Goal: Obtain resource: Download file/media

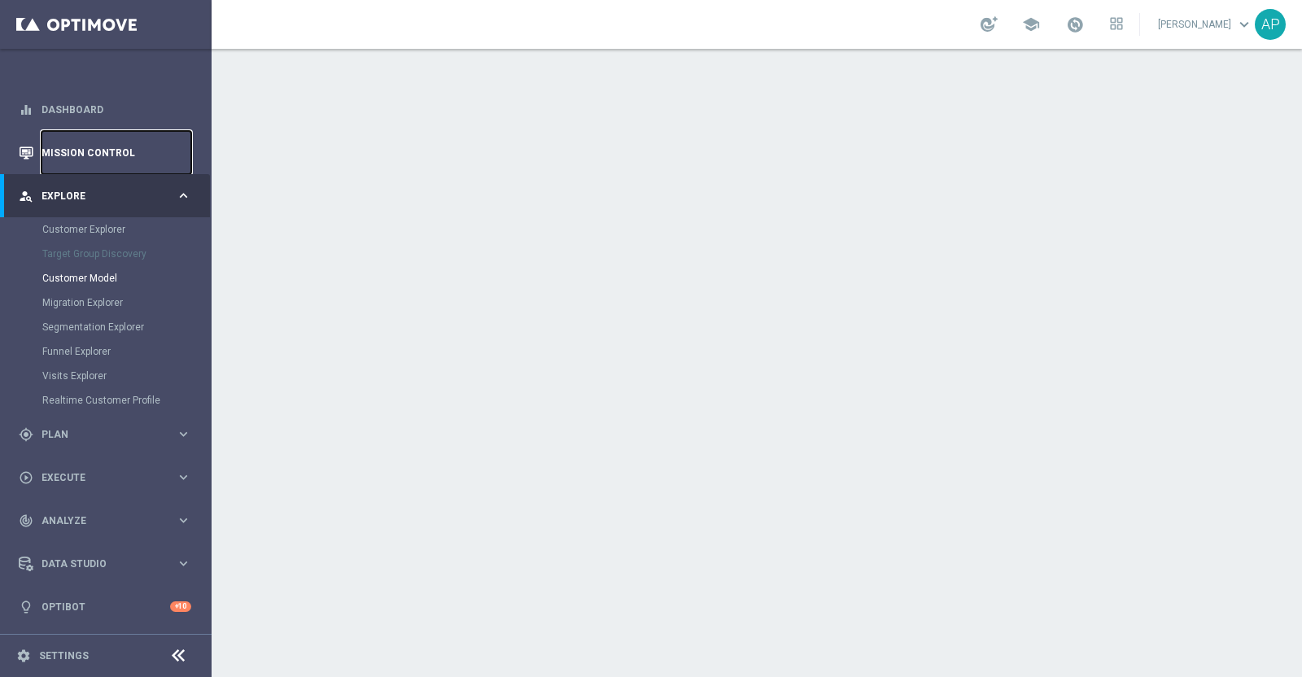
click at [98, 147] on link "Mission Control" at bounding box center [117, 152] width 150 height 43
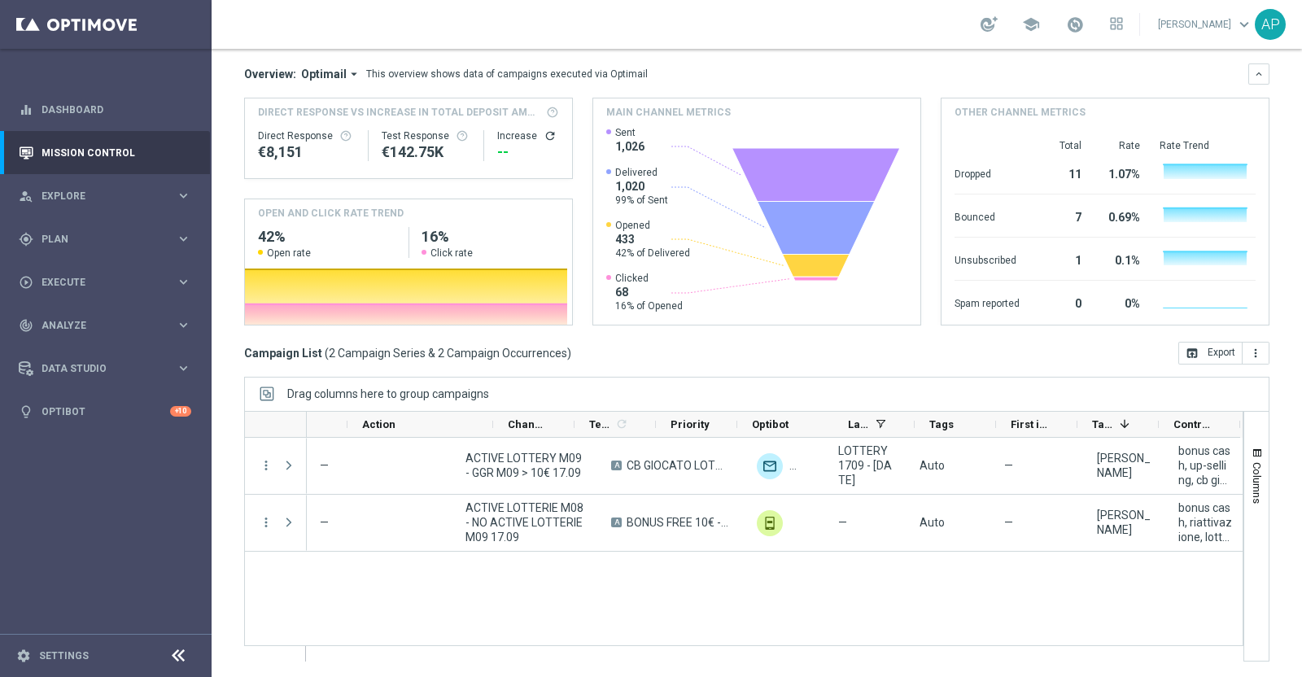
scroll to position [0, 453]
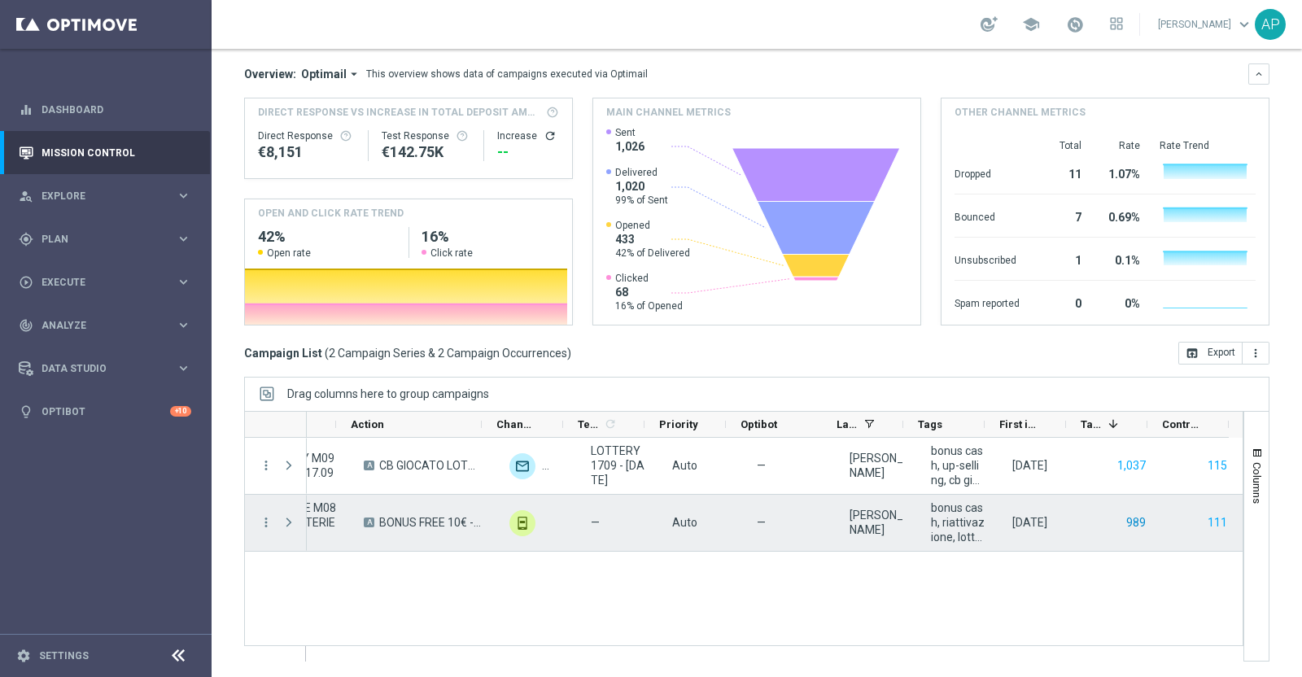
click at [1041, 523] on button "989" at bounding box center [1136, 523] width 23 height 20
click at [1041, 523] on button "111" at bounding box center [1217, 523] width 23 height 20
click at [1041, 524] on button "111" at bounding box center [1217, 523] width 23 height 20
click at [1041, 521] on button "111" at bounding box center [1217, 523] width 23 height 20
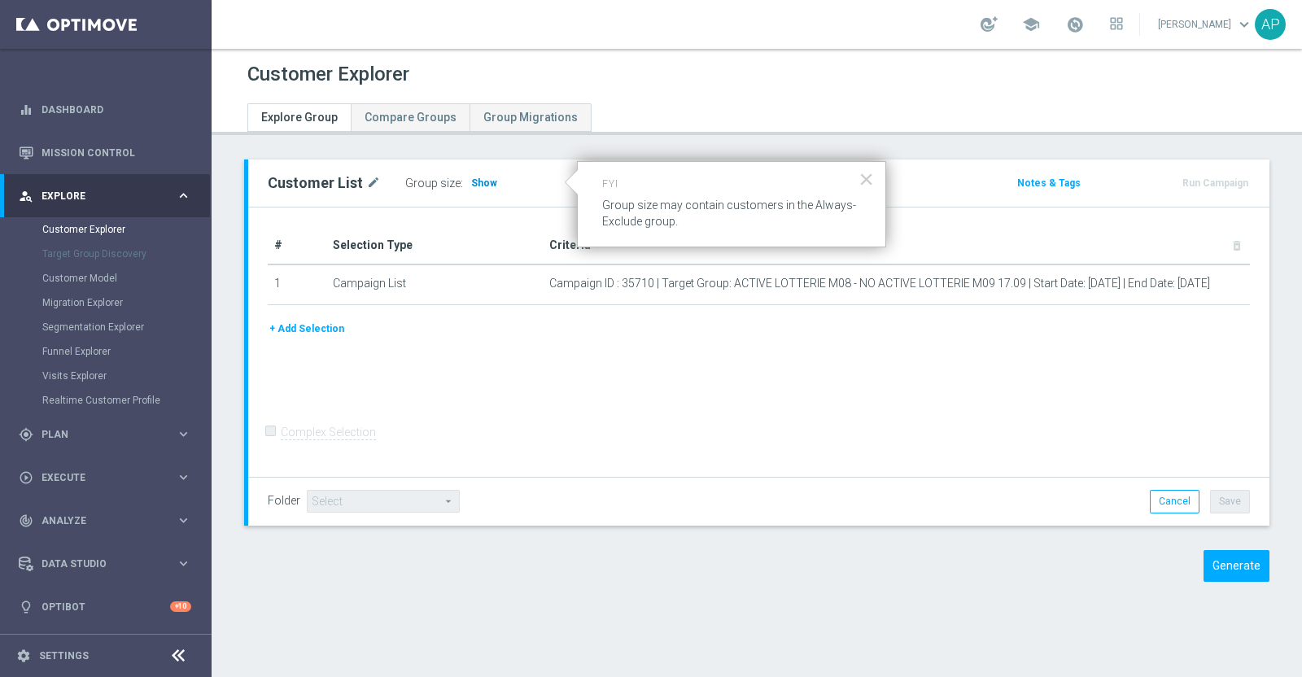
click at [471, 181] on span "Show" at bounding box center [484, 182] width 26 height 11
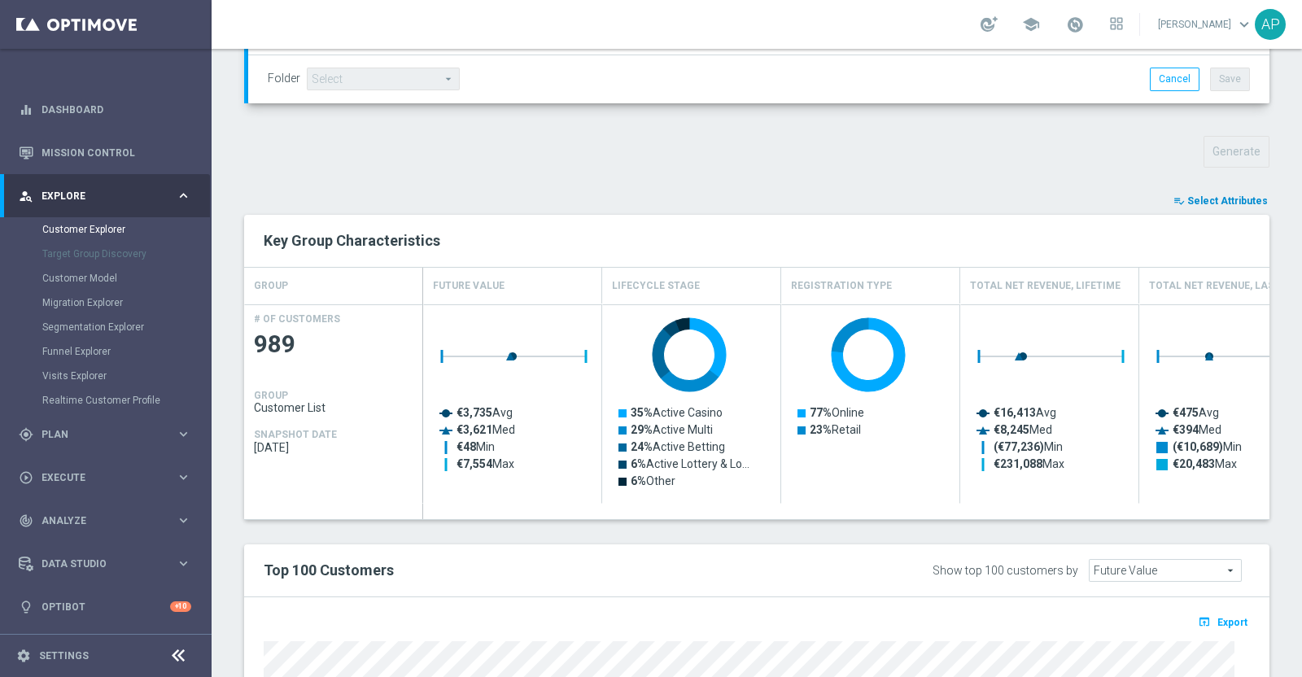
scroll to position [501, 0]
click at [1214, 198] on span "Select Attributes" at bounding box center [1227, 202] width 81 height 11
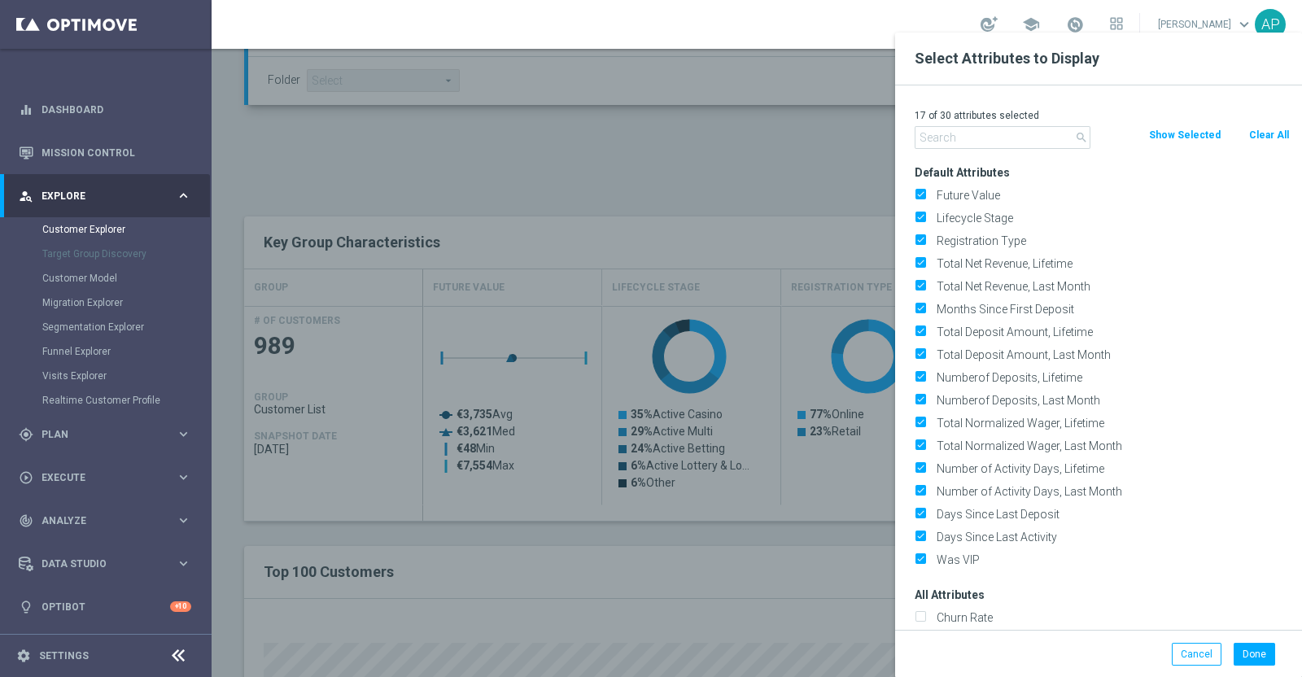
click at [1266, 132] on button "Clear All" at bounding box center [1269, 135] width 43 height 18
checkbox input "false"
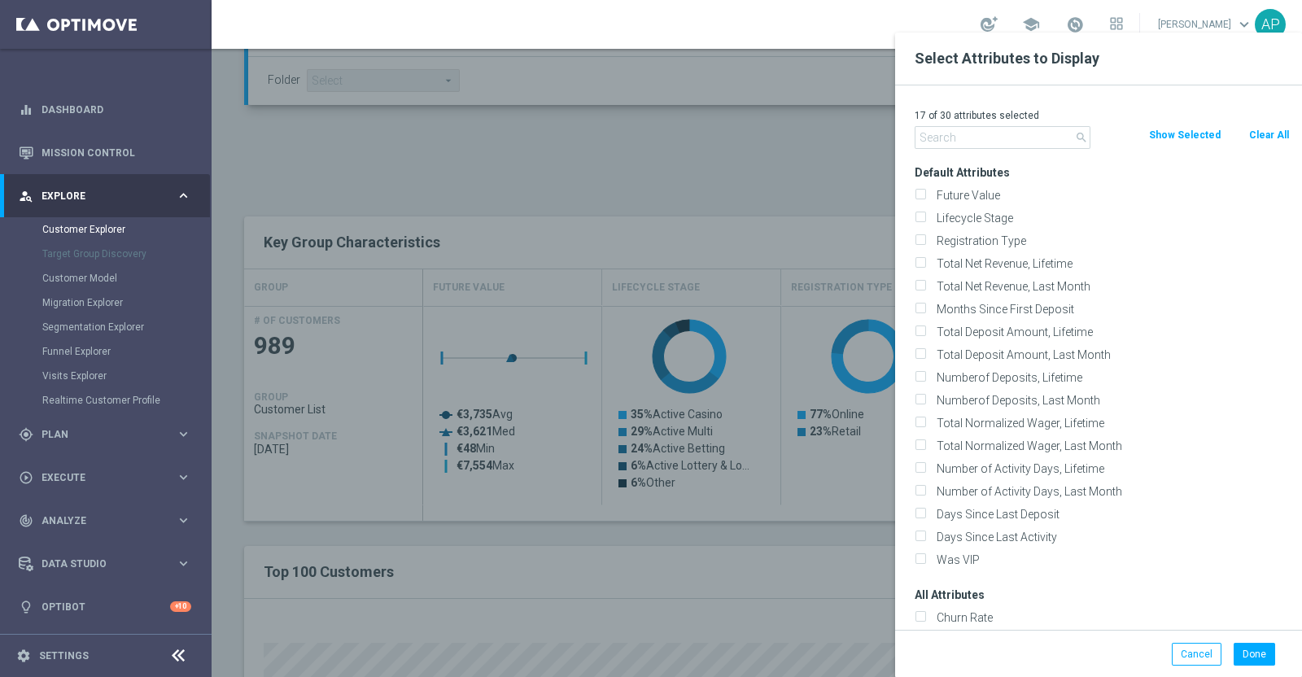
checkbox input "false"
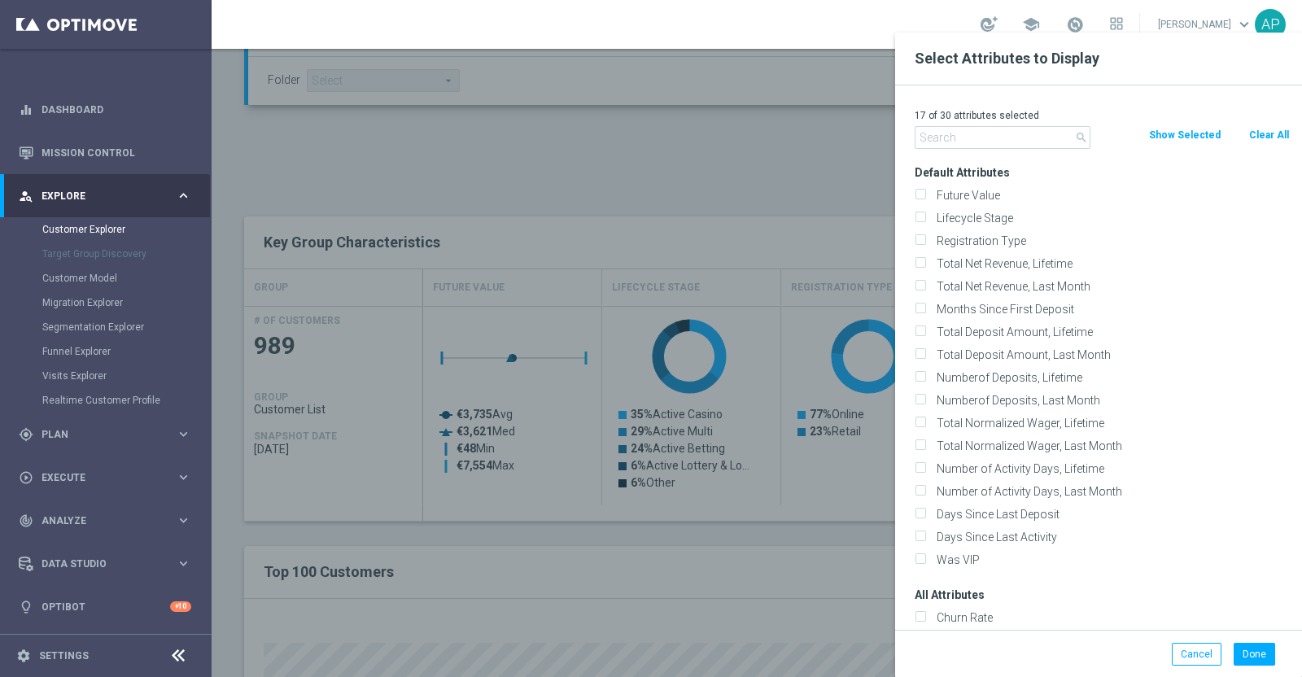
checkbox input "false"
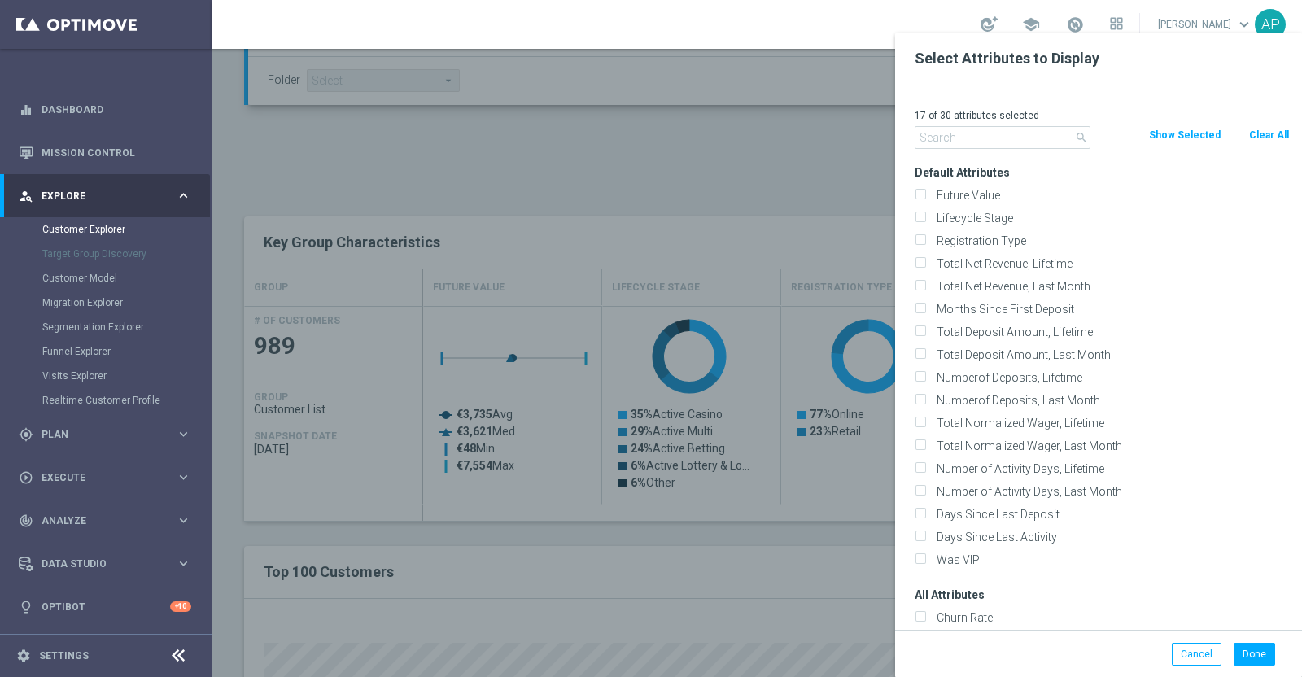
checkbox input "false"
click at [961, 142] on input "text" at bounding box center [1003, 137] width 176 height 23
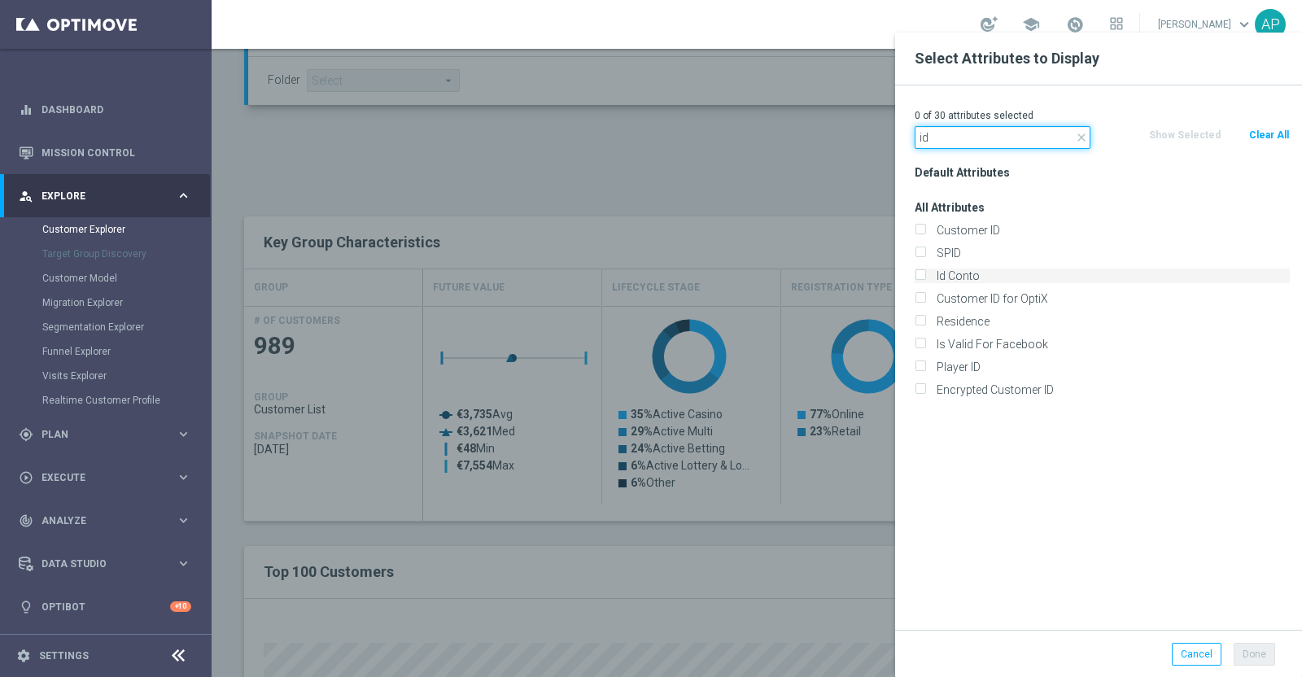
type input "id"
click at [957, 270] on label "Id Conto" at bounding box center [1110, 276] width 359 height 15
click at [925, 273] on input "Id Conto" at bounding box center [920, 278] width 11 height 11
checkbox input "true"
click at [1257, 652] on button "Done" at bounding box center [1255, 654] width 42 height 23
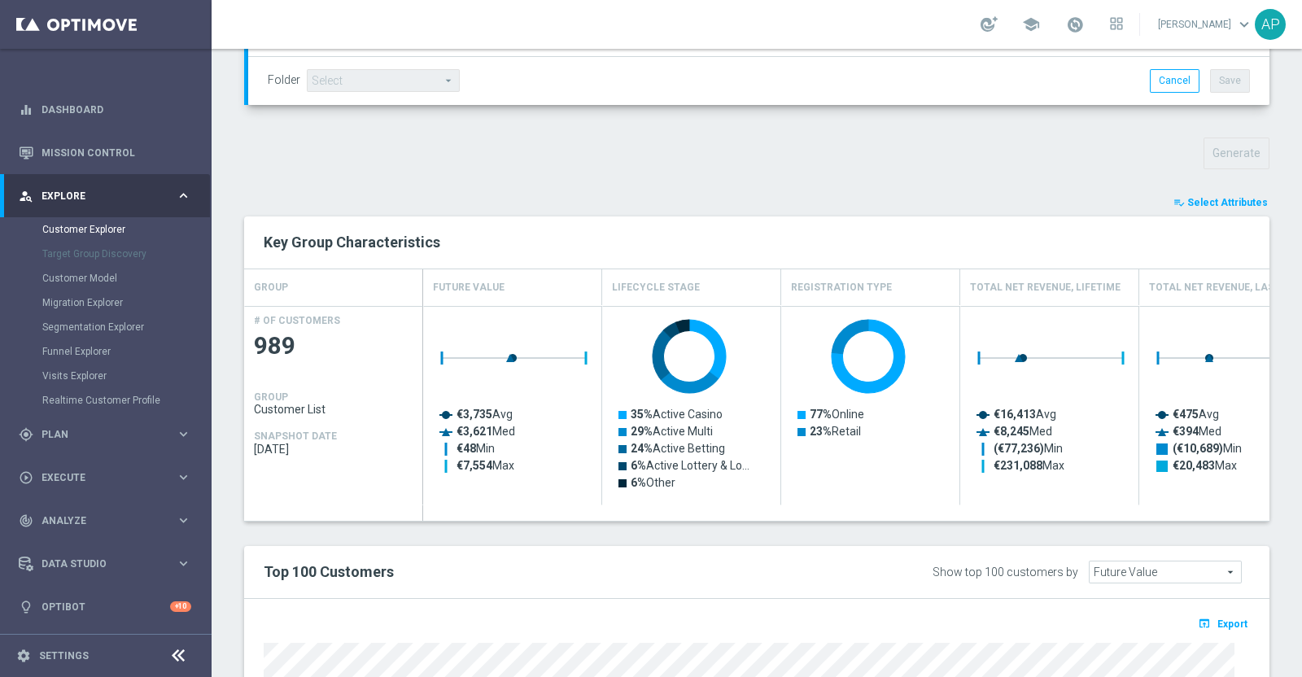
type input "Search"
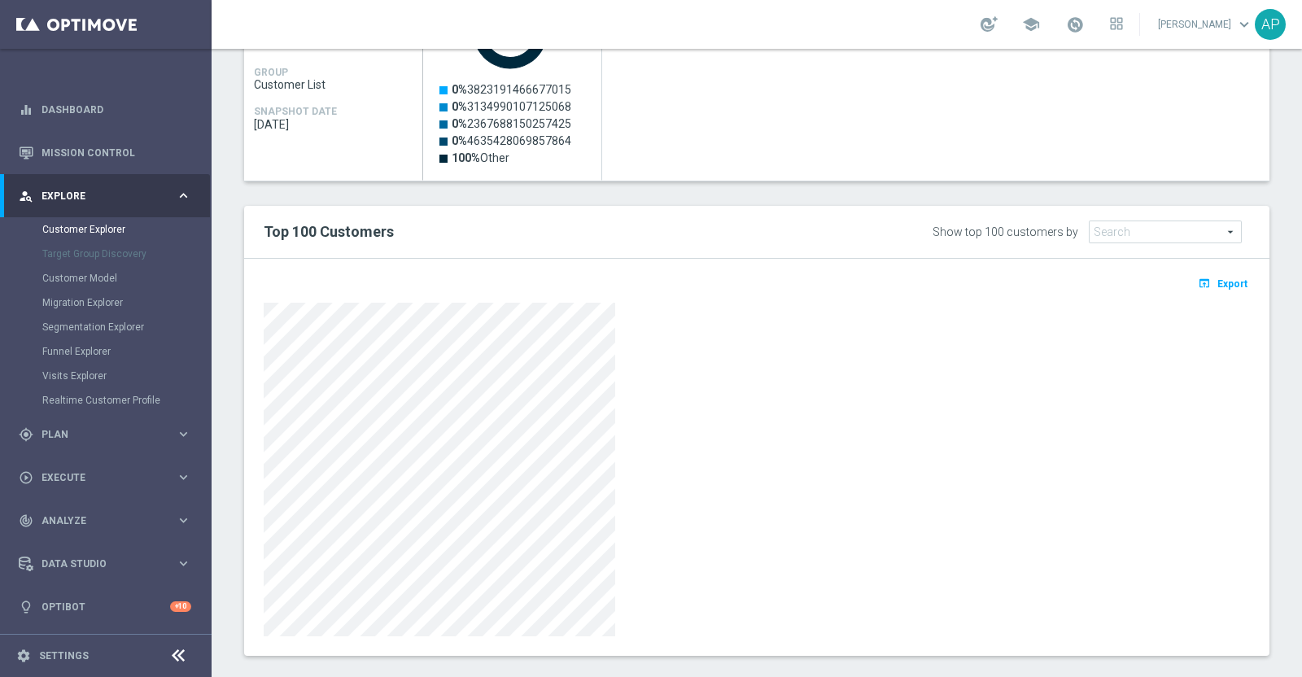
scroll to position [842, 0]
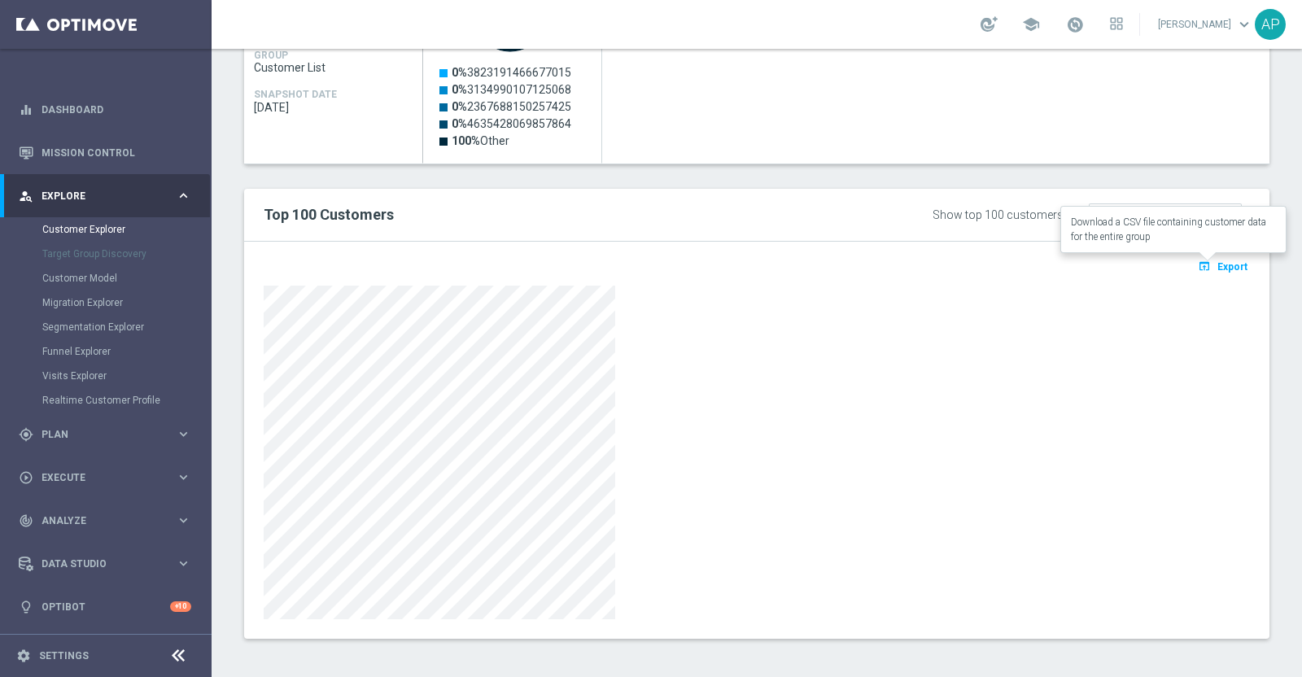
click at [1218, 268] on span "Export" at bounding box center [1233, 266] width 30 height 11
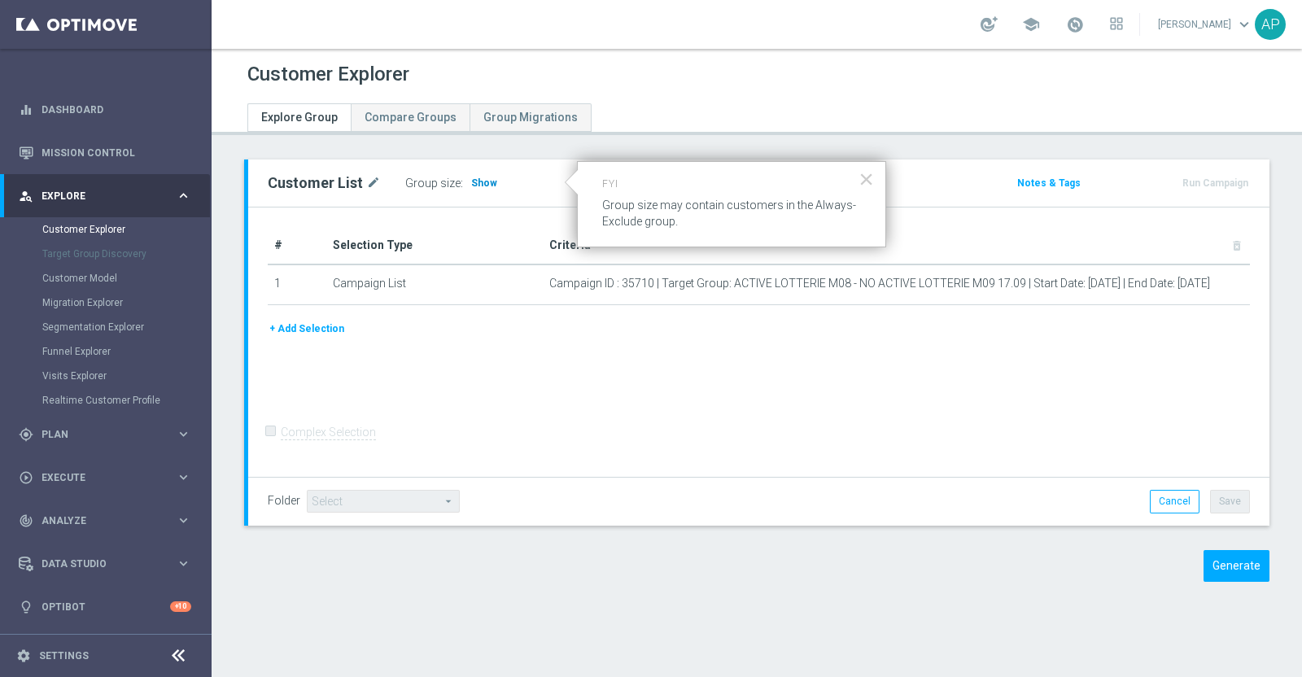
click at [475, 181] on span "Show" at bounding box center [484, 182] width 26 height 11
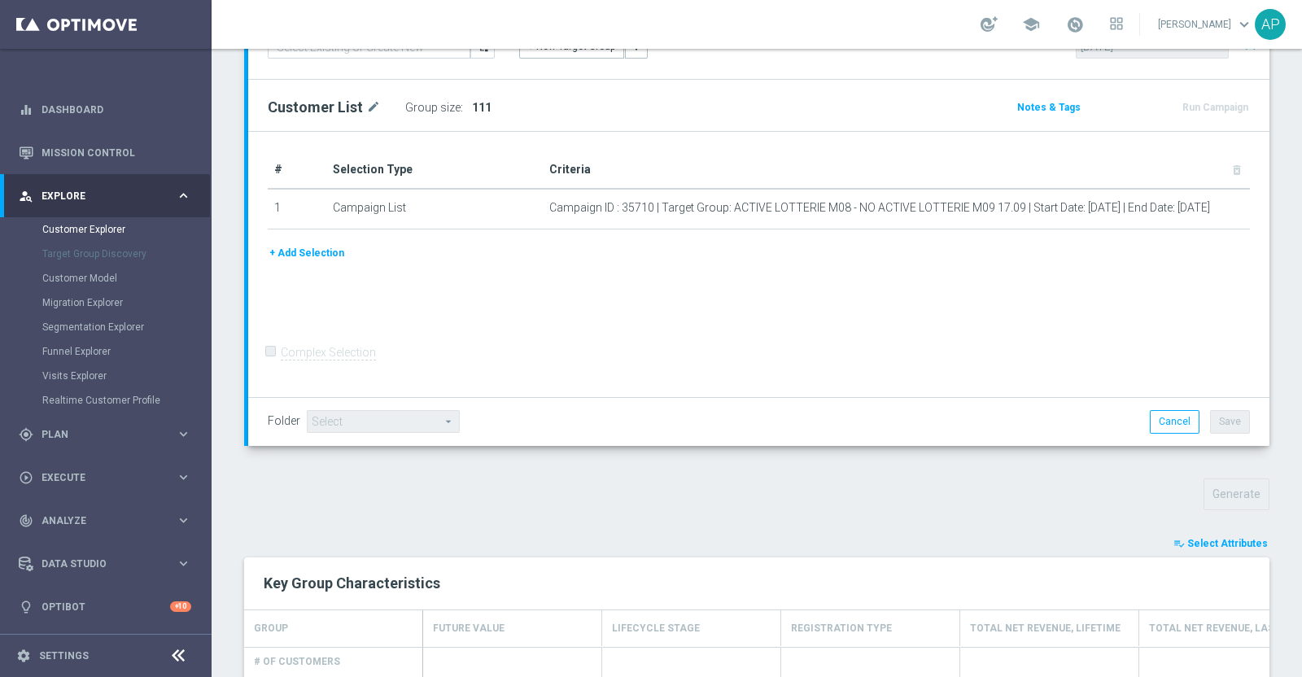
scroll to position [233, 0]
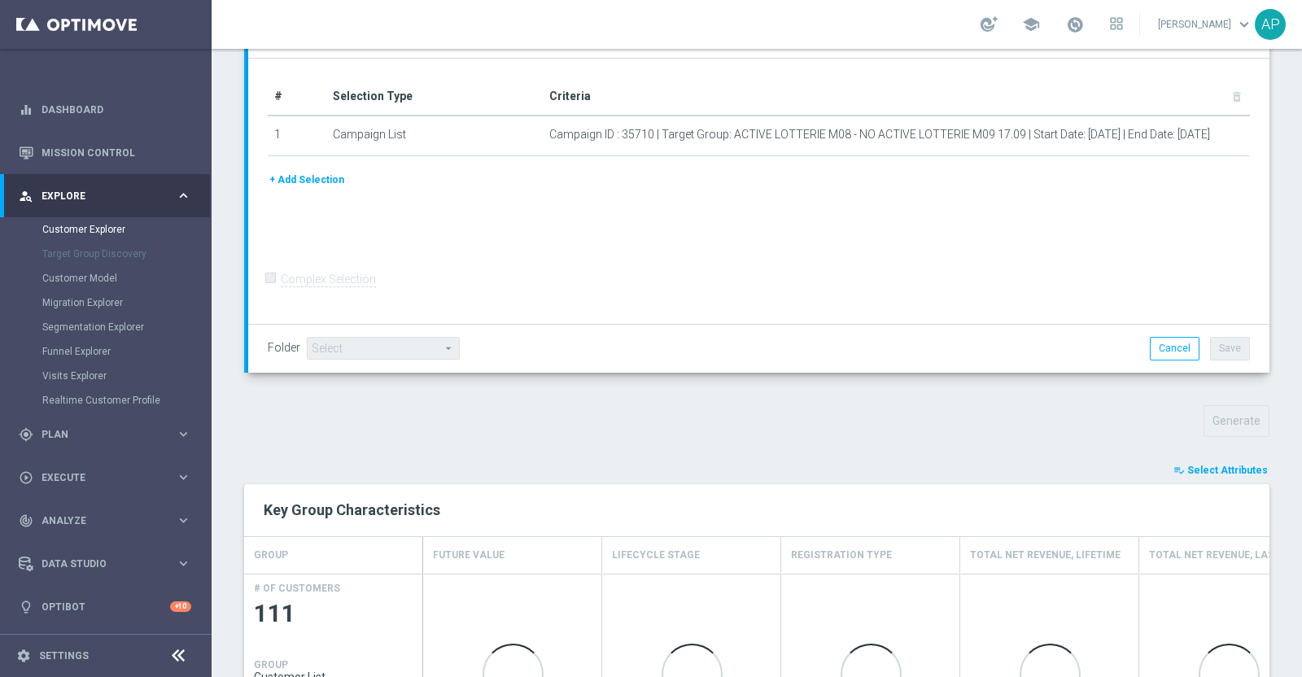
click at [1191, 467] on span "Select Attributes" at bounding box center [1227, 470] width 81 height 11
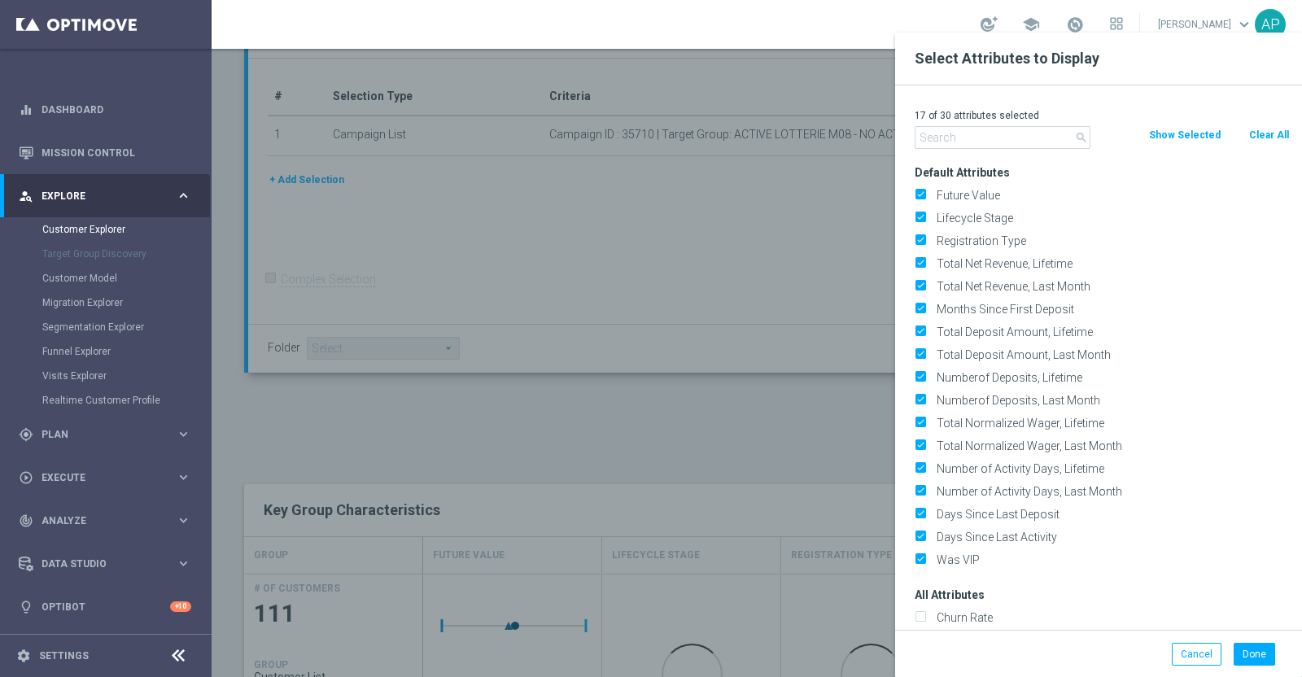
click at [1263, 131] on button "Clear All" at bounding box center [1269, 135] width 43 height 18
checkbox input "false"
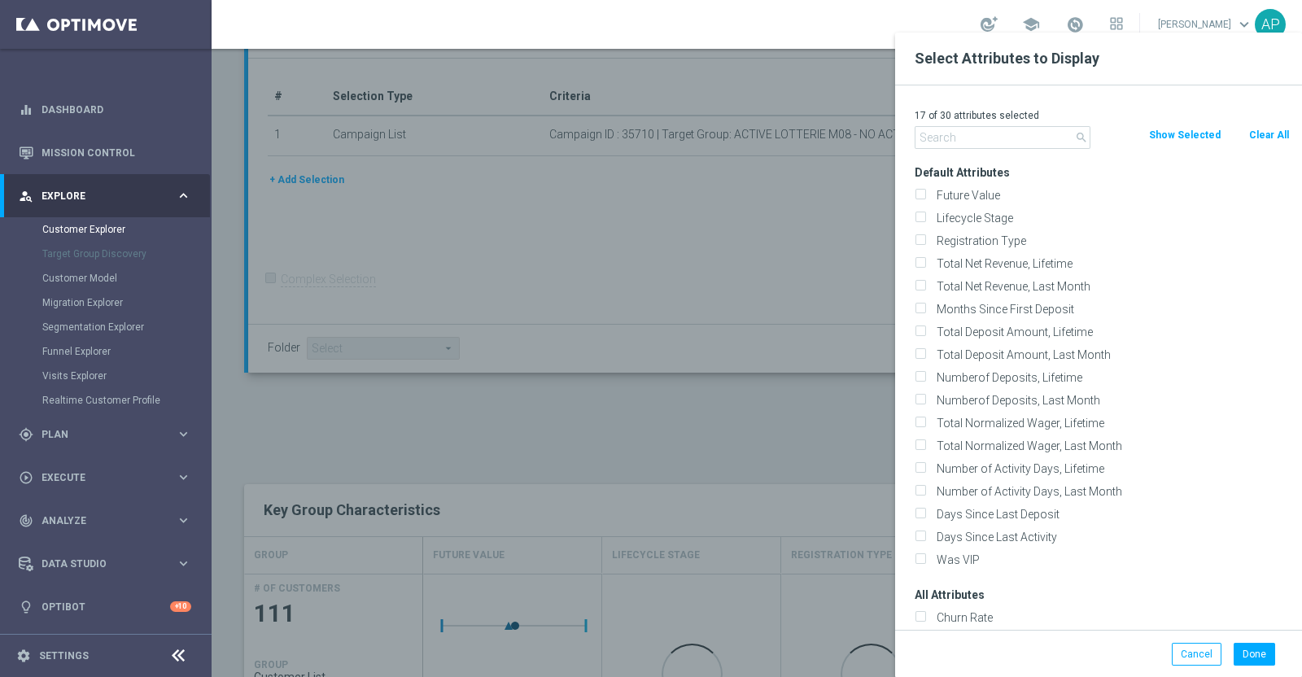
checkbox input "false"
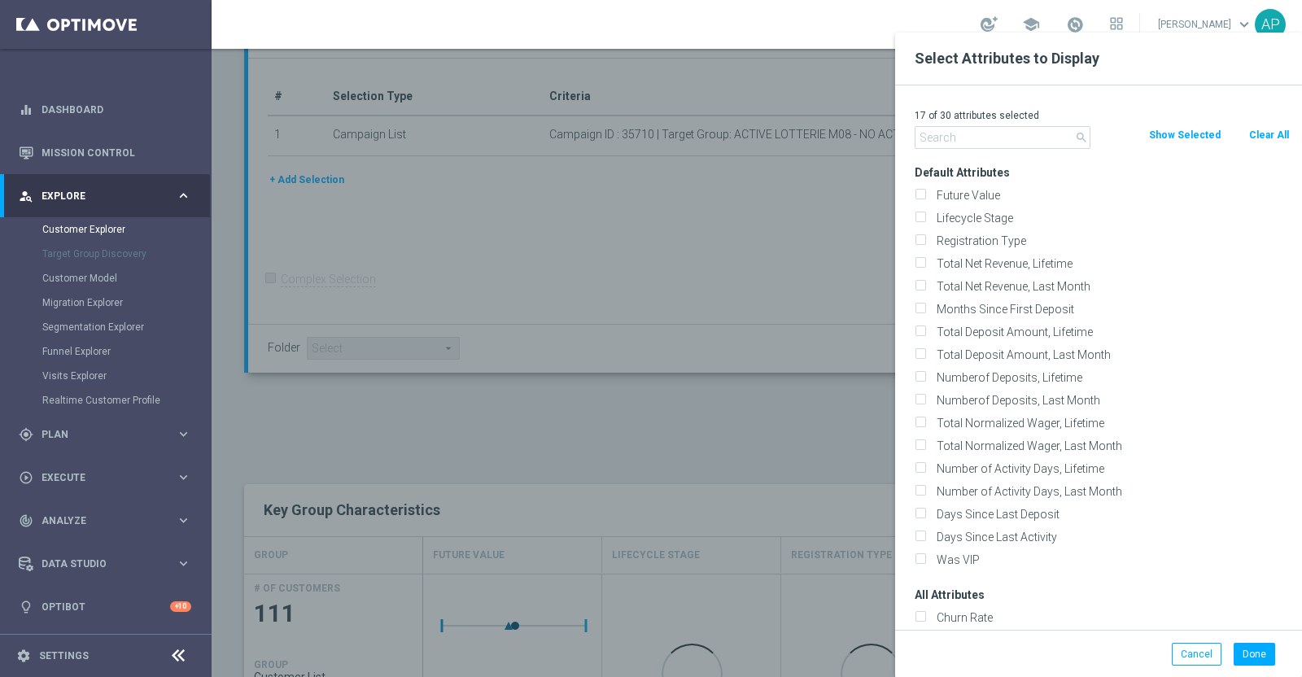
checkbox input "false"
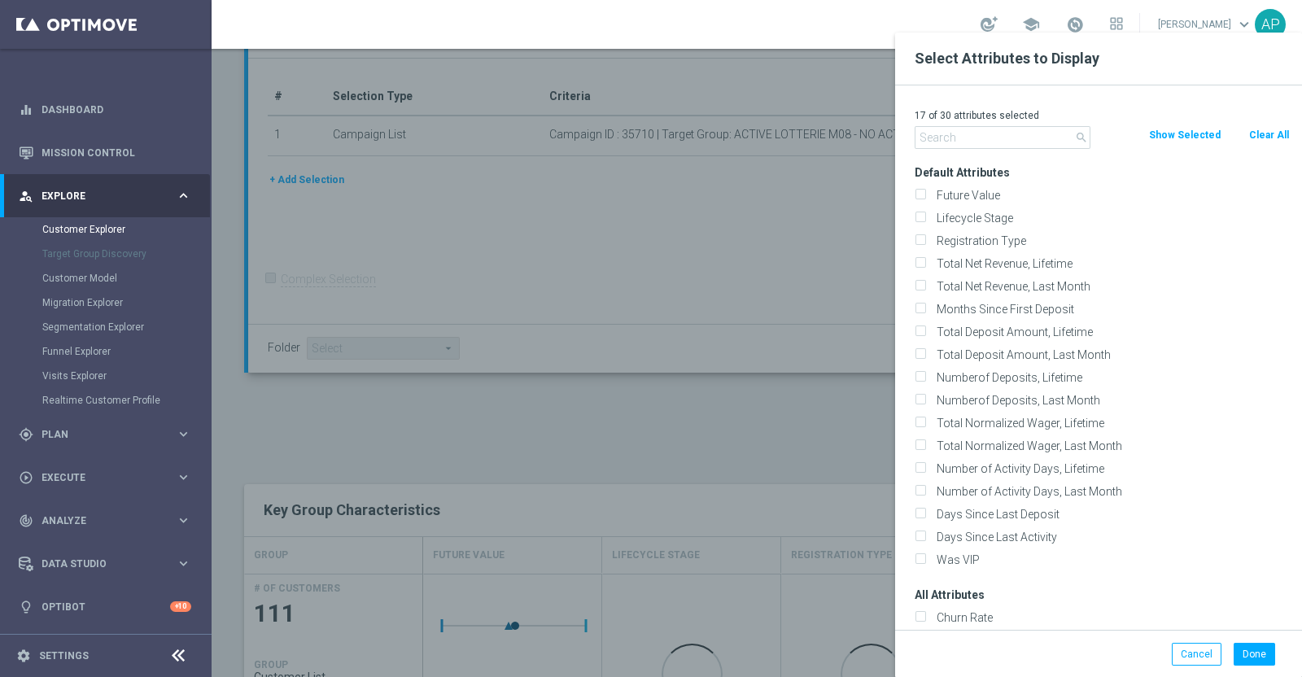
checkbox input "false"
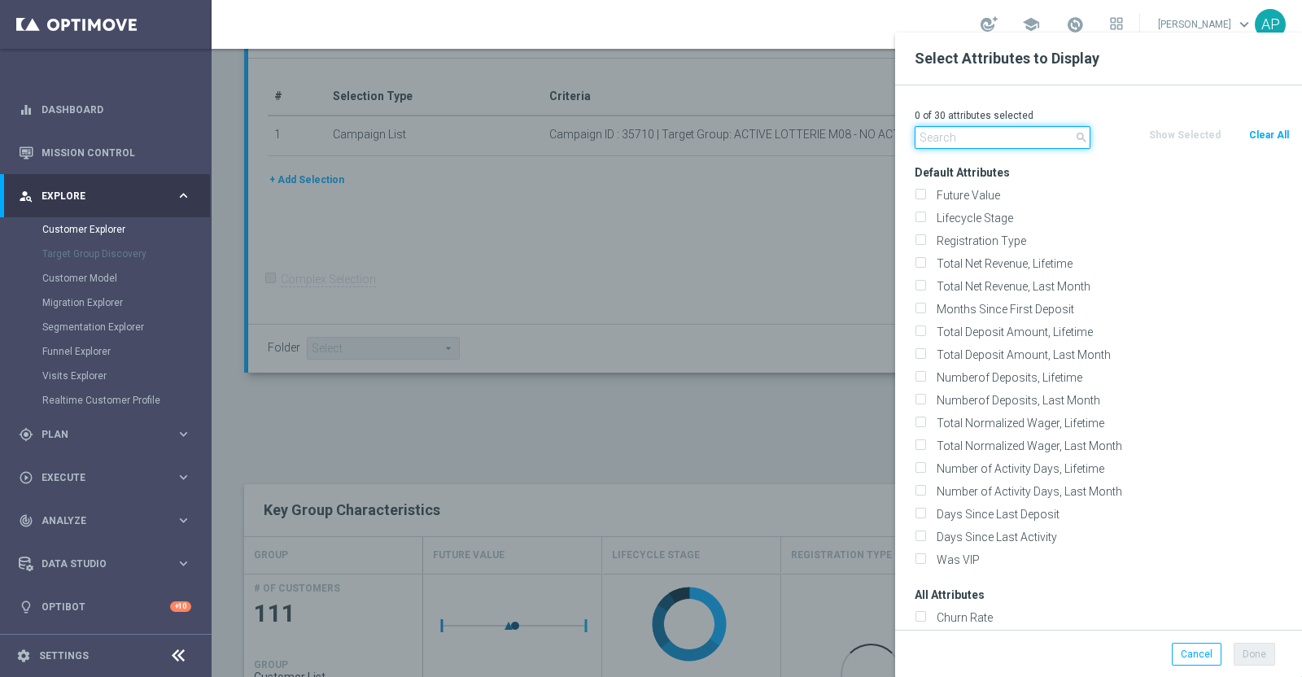
click at [1021, 131] on input "text" at bounding box center [1003, 137] width 176 height 23
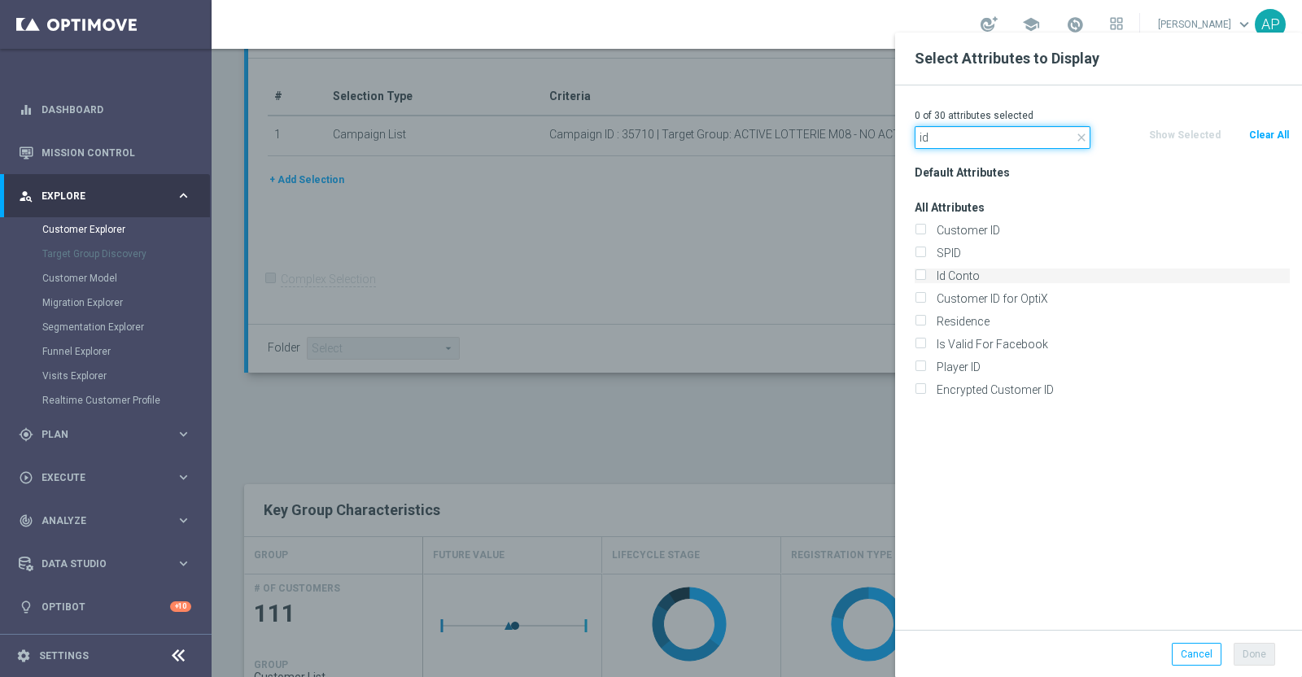
type input "id"
click at [984, 277] on label "Id Conto" at bounding box center [1110, 276] width 359 height 15
click at [925, 277] on input "Id Conto" at bounding box center [920, 278] width 11 height 11
checkbox input "true"
click at [1257, 652] on button "Done" at bounding box center [1255, 654] width 42 height 23
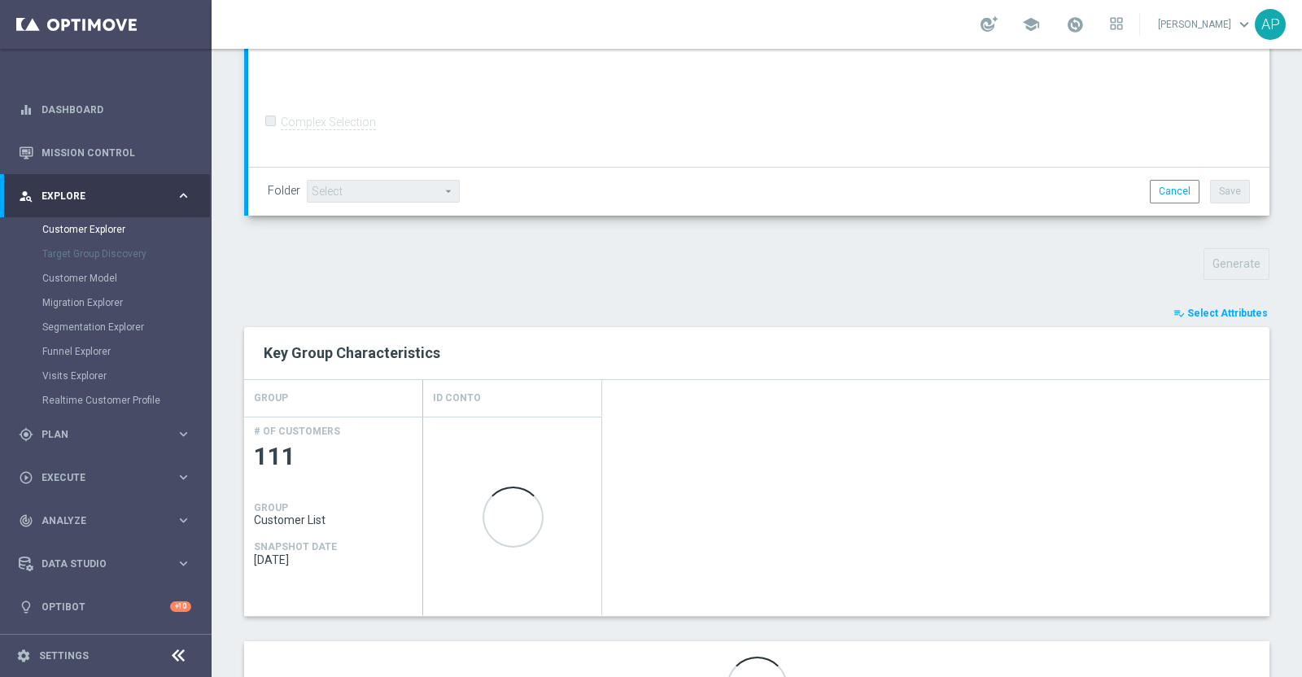
scroll to position [484, 0]
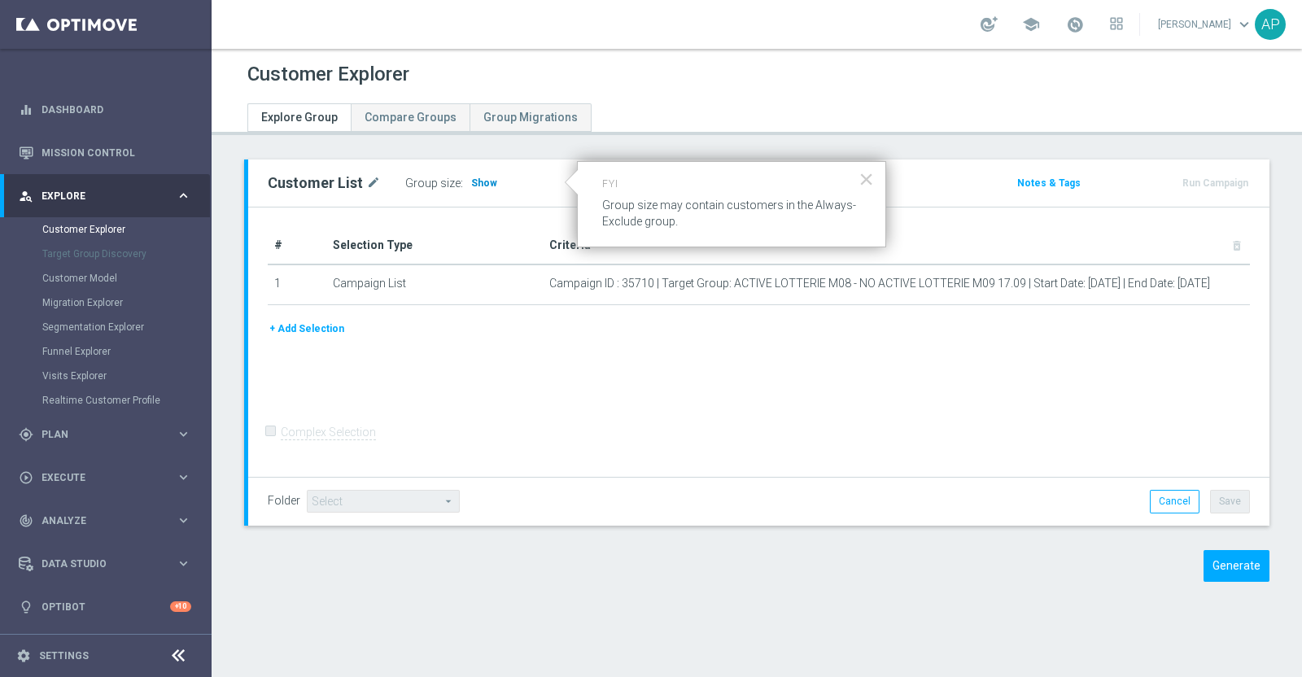
click at [483, 187] on span "Show" at bounding box center [484, 182] width 26 height 11
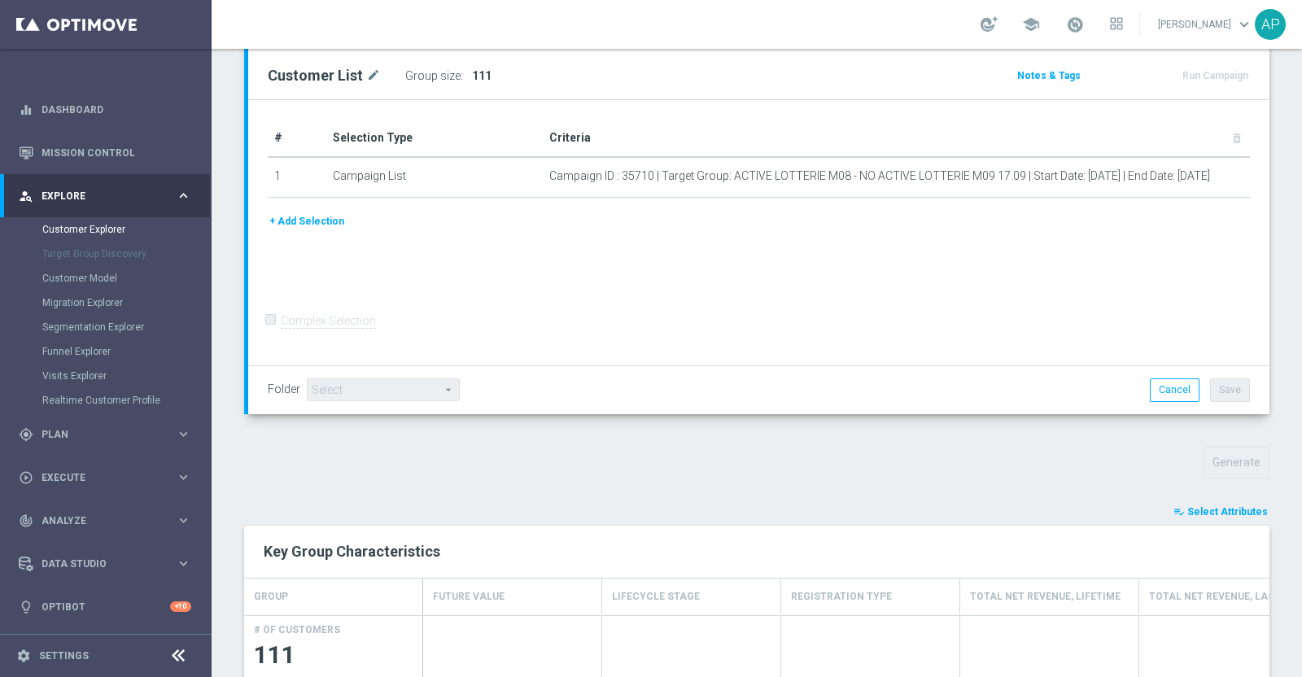
scroll to position [501, 0]
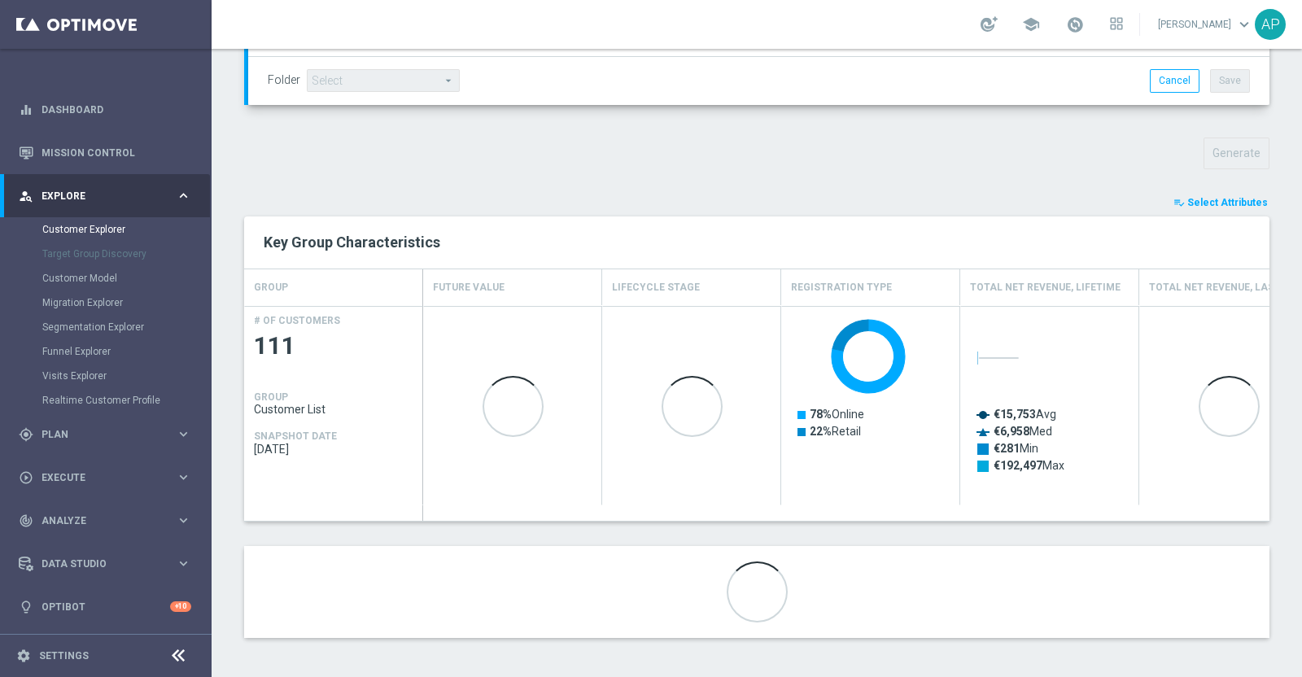
click at [1214, 197] on span "Select Attributes" at bounding box center [1227, 202] width 81 height 11
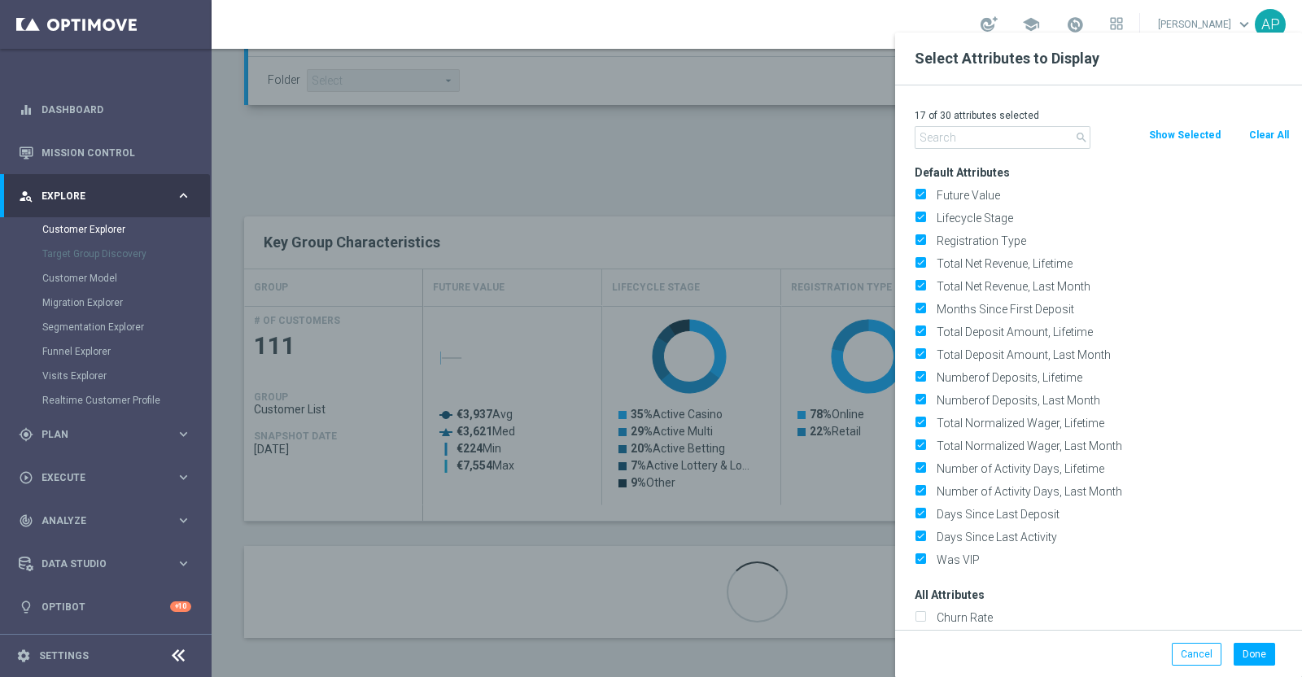
click at [1262, 132] on button "Clear All" at bounding box center [1269, 135] width 43 height 18
checkbox input "false"
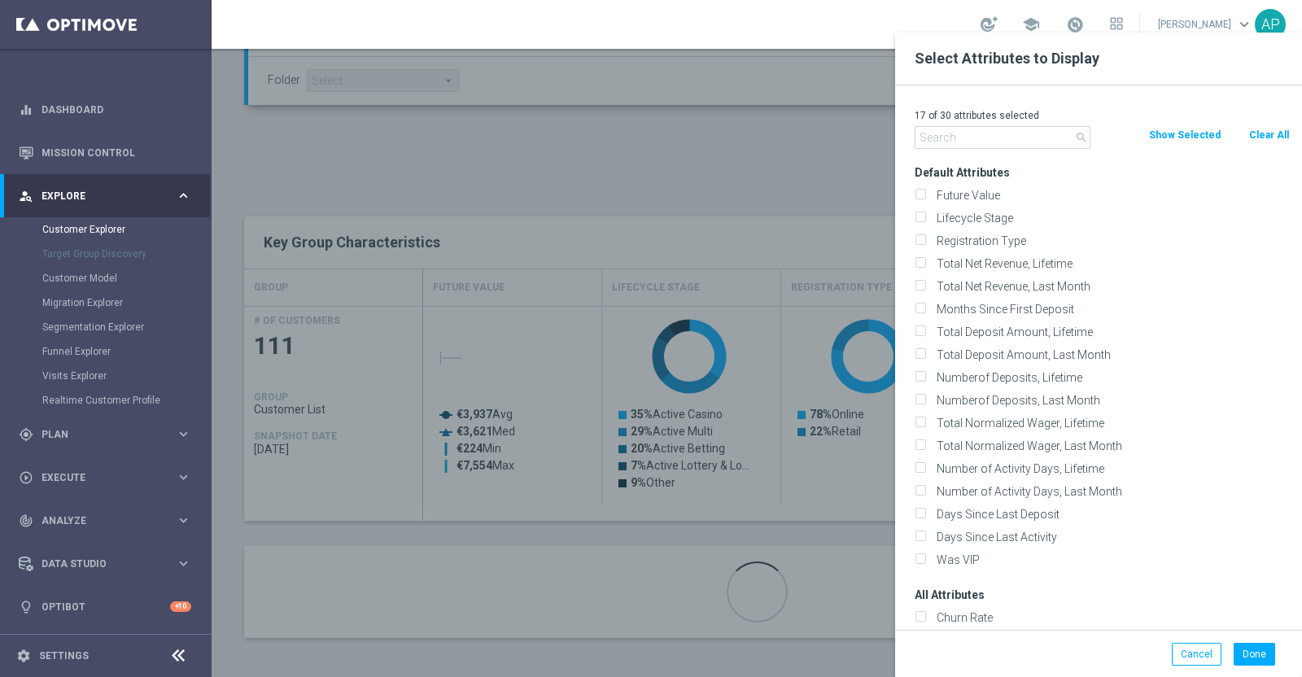
checkbox input "false"
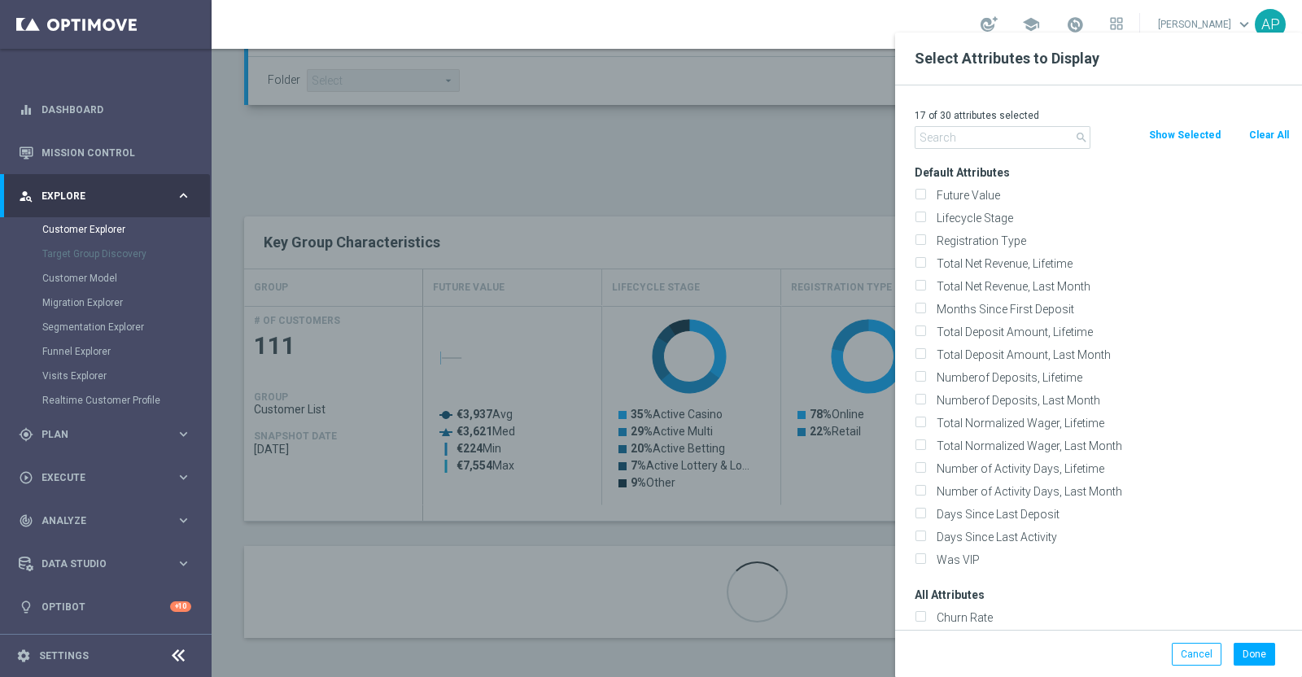
checkbox input "false"
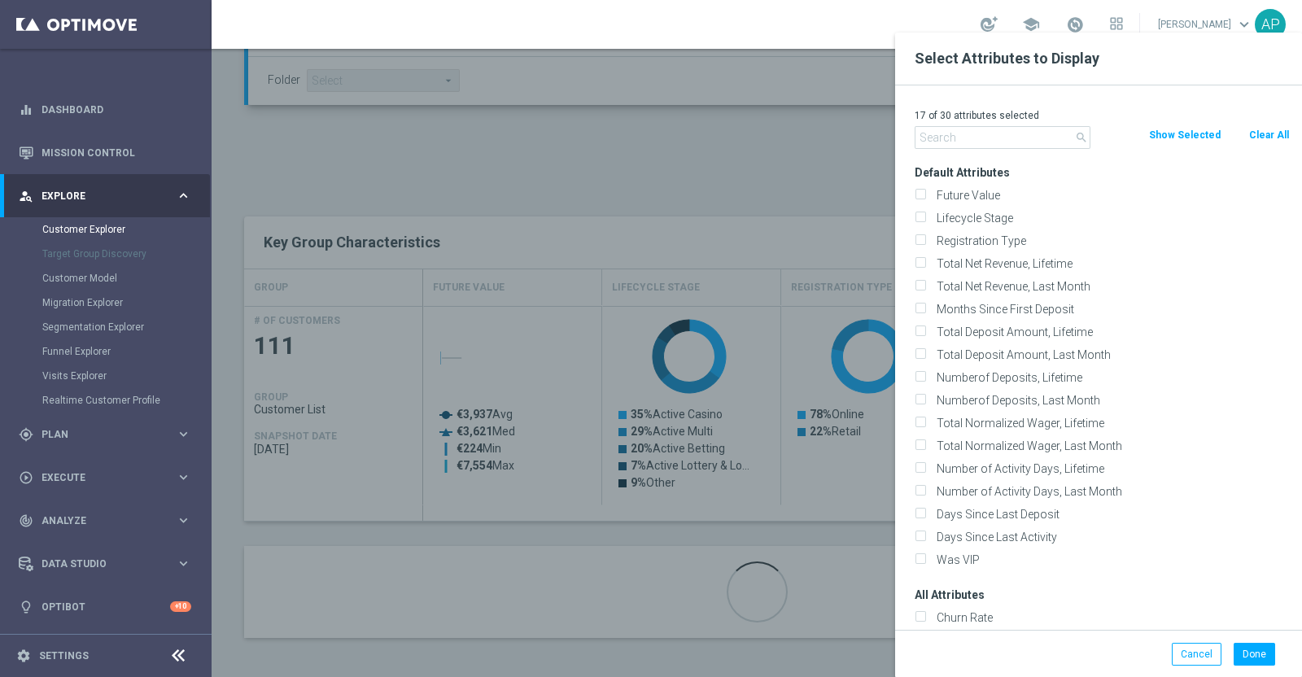
checkbox input "false"
click at [1008, 141] on input "text" at bounding box center [1003, 137] width 176 height 23
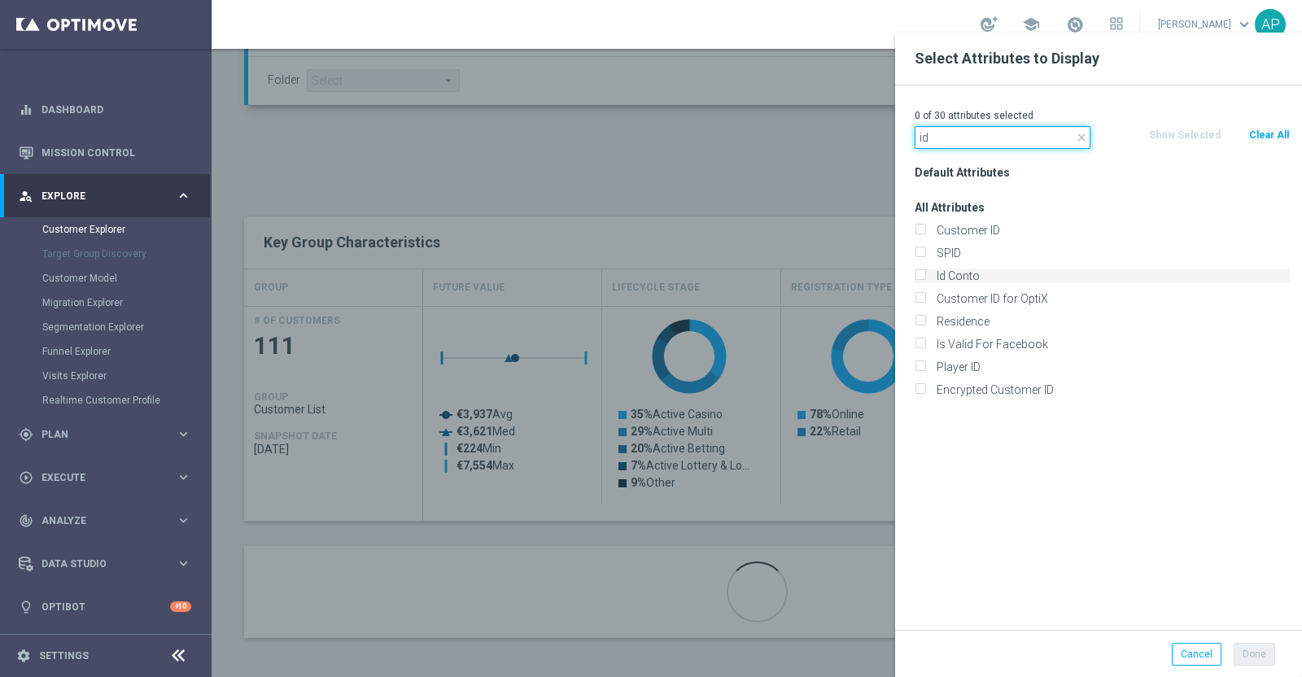
type input "id"
click at [959, 275] on label "Id Conto" at bounding box center [1110, 276] width 359 height 15
click at [925, 275] on input "Id Conto" at bounding box center [920, 278] width 11 height 11
checkbox input "true"
click at [1266, 650] on button "Done" at bounding box center [1255, 654] width 42 height 23
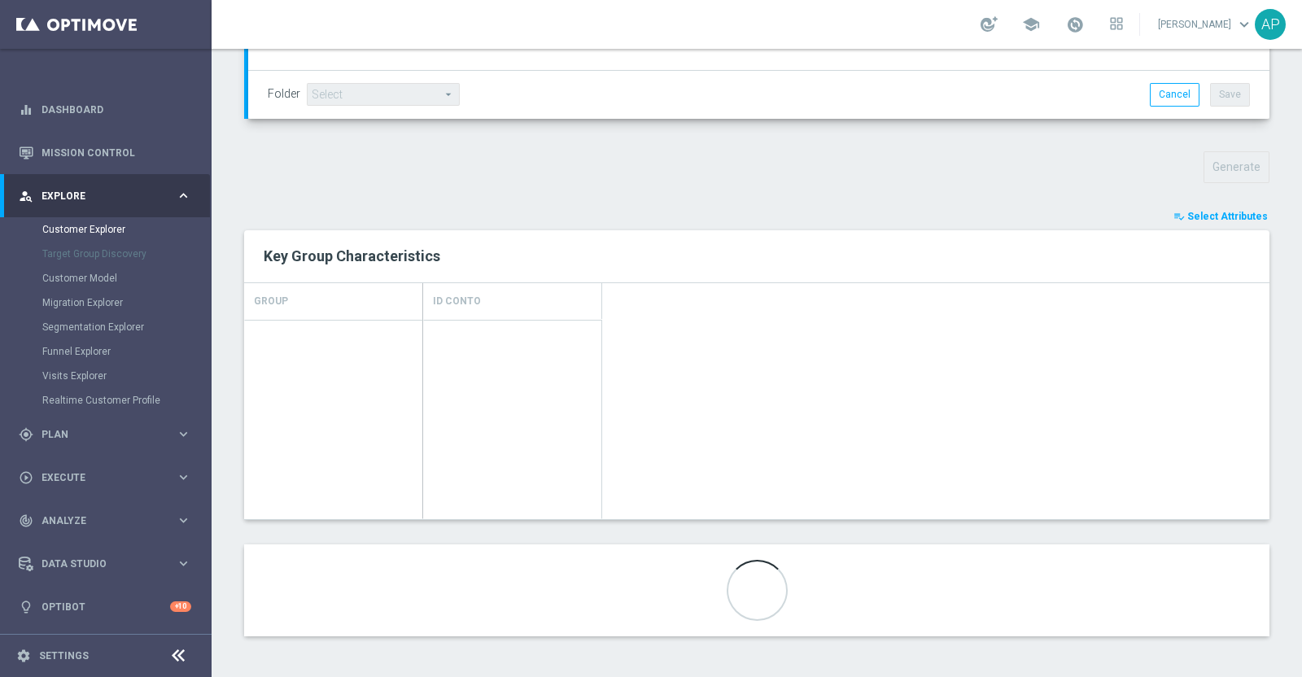
scroll to position [484, 0]
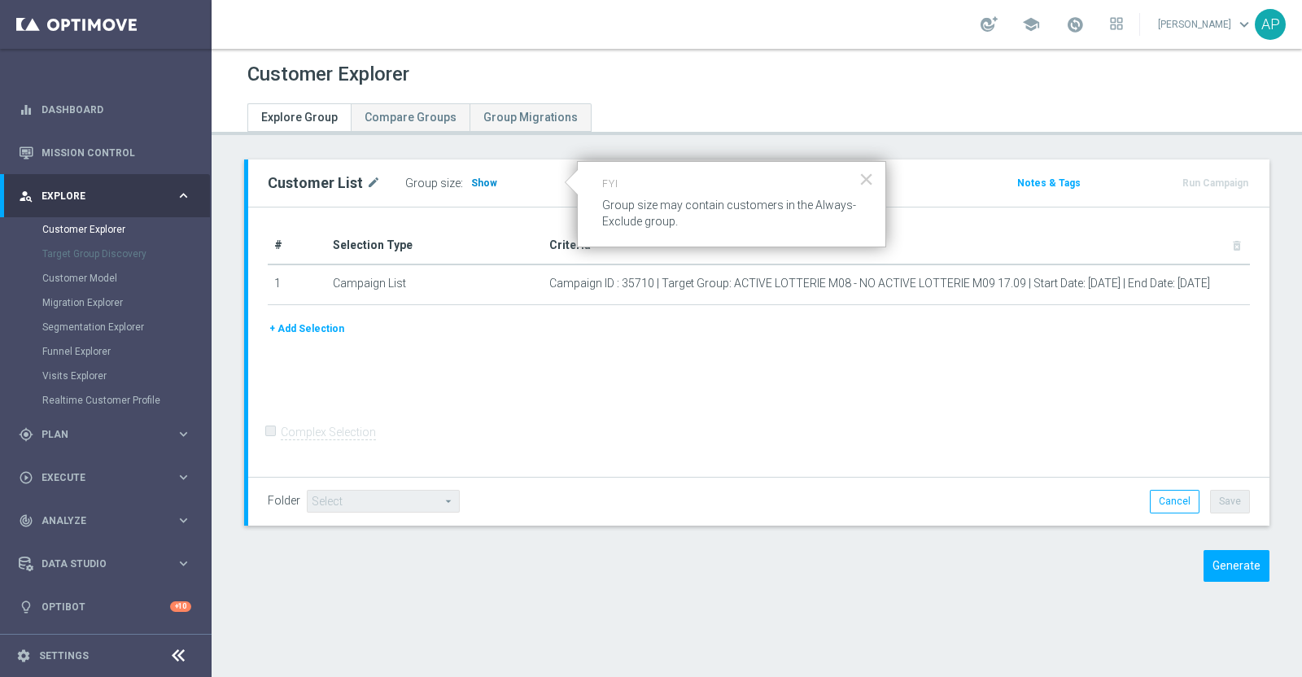
click at [478, 186] on span "Show" at bounding box center [484, 182] width 26 height 11
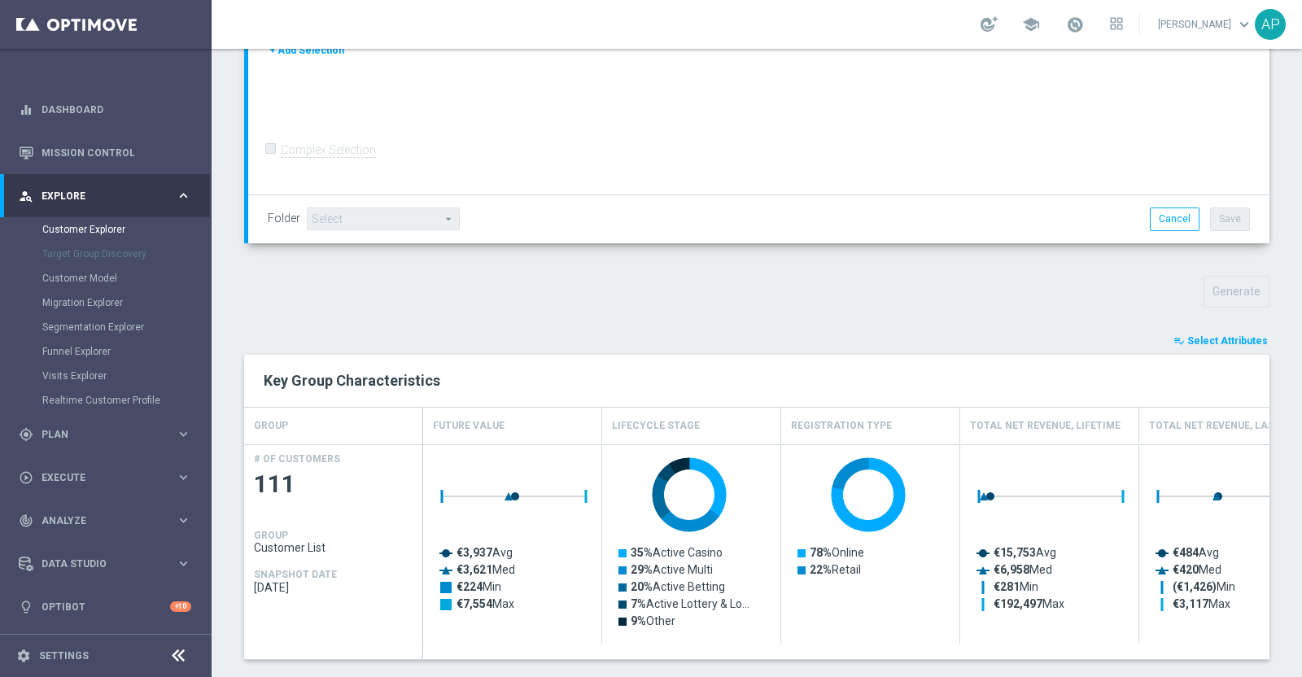
scroll to position [406, 0]
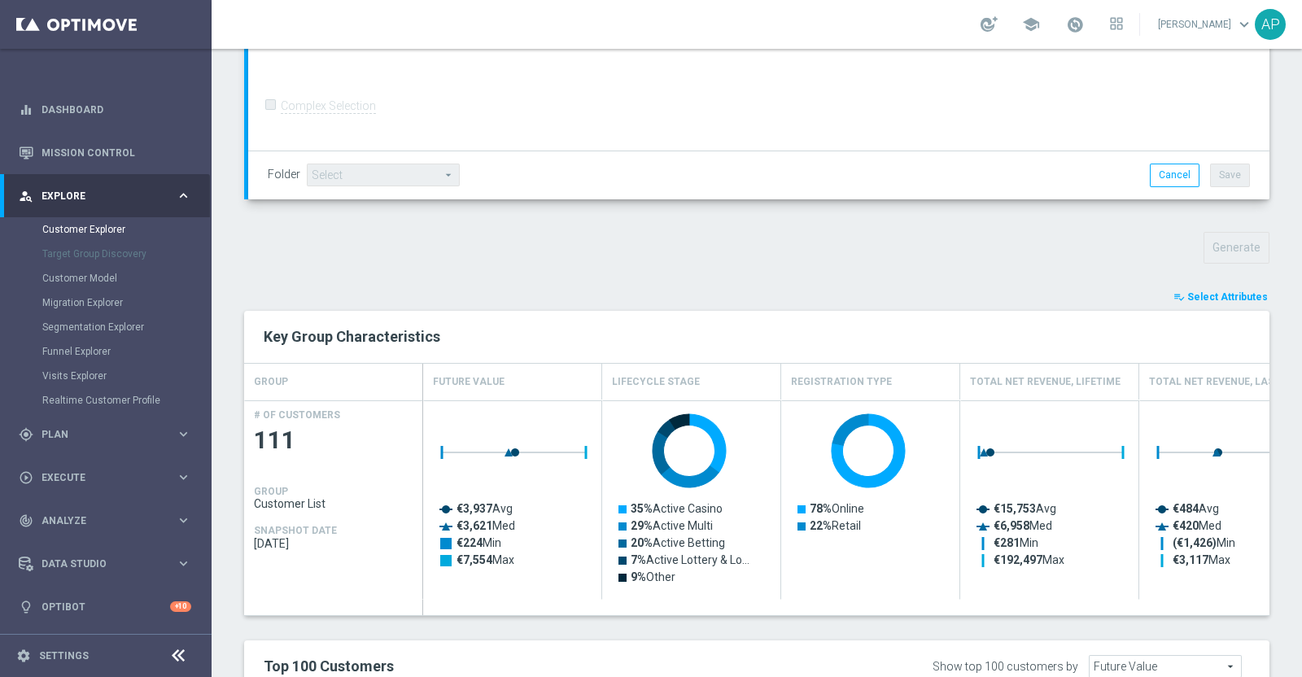
click at [1194, 294] on span "Select Attributes" at bounding box center [1227, 296] width 81 height 11
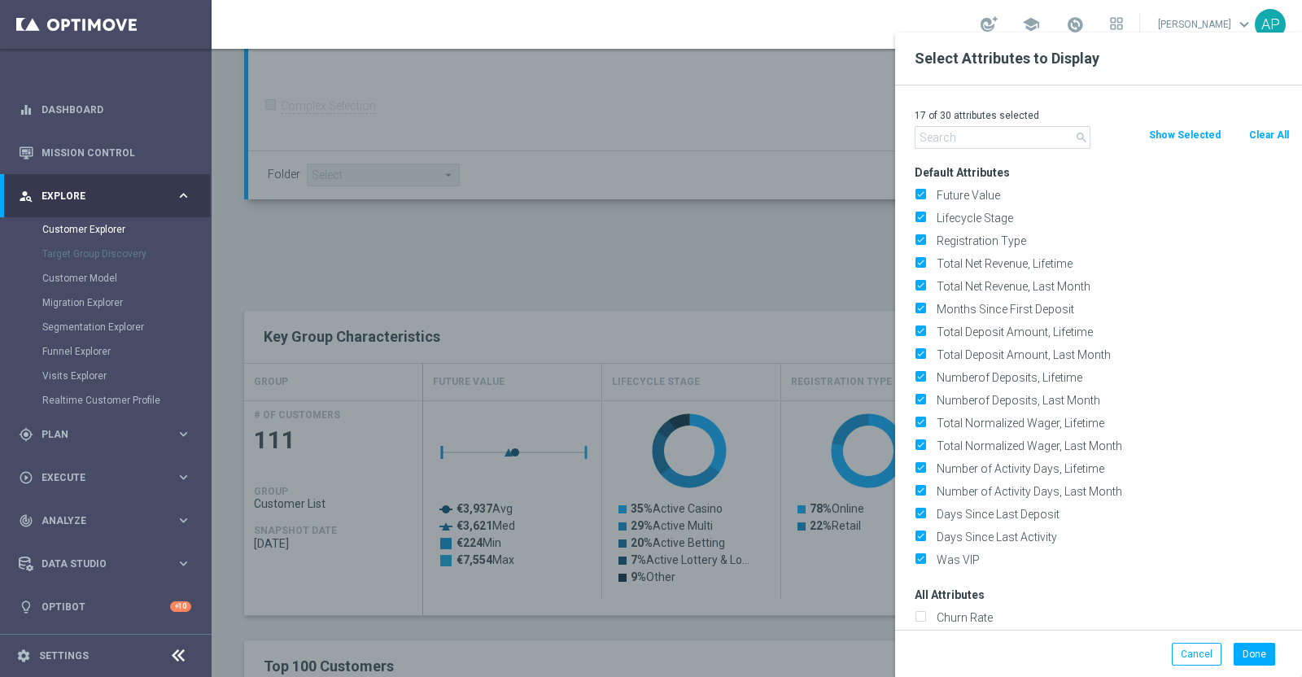
click at [1262, 135] on button "Clear All" at bounding box center [1269, 135] width 43 height 18
checkbox input "false"
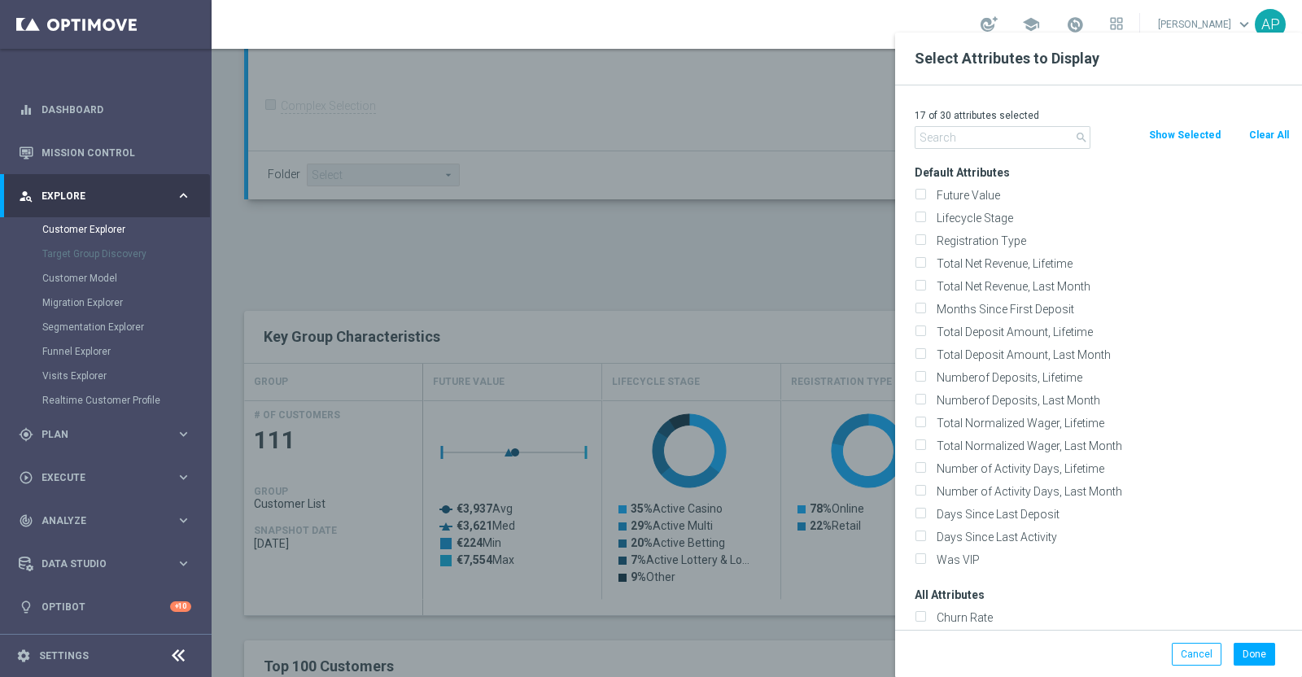
checkbox input "false"
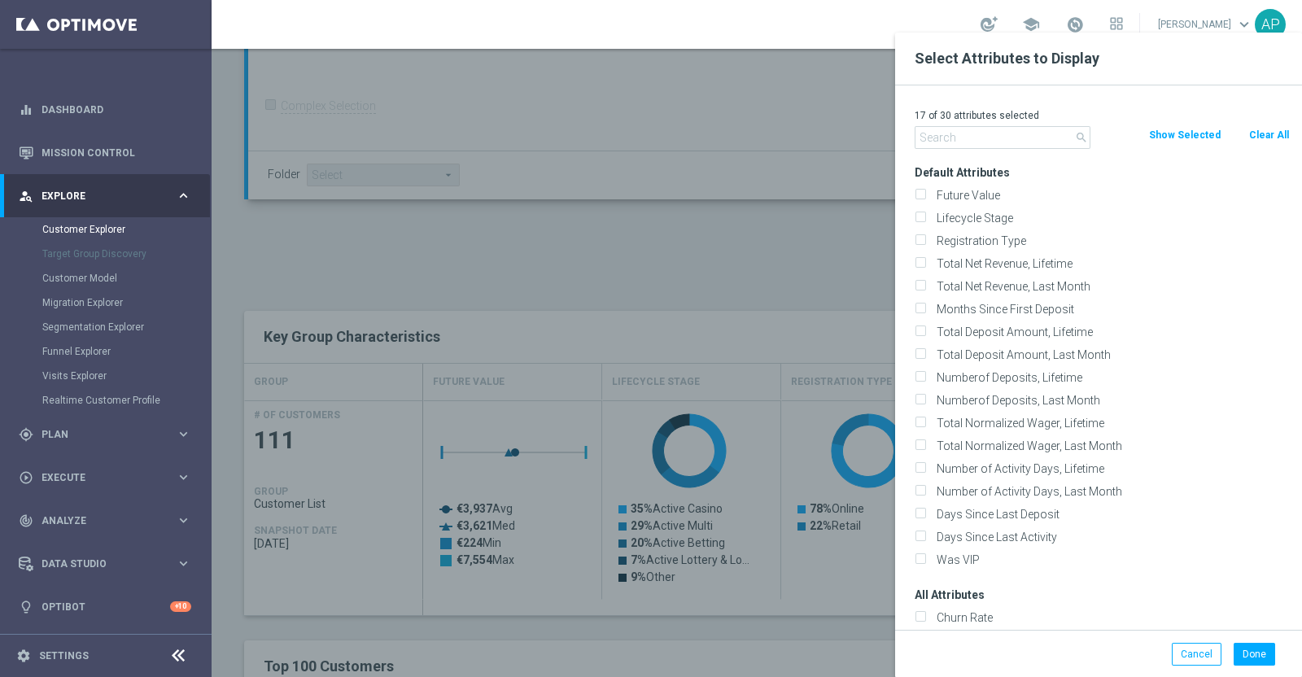
checkbox input "false"
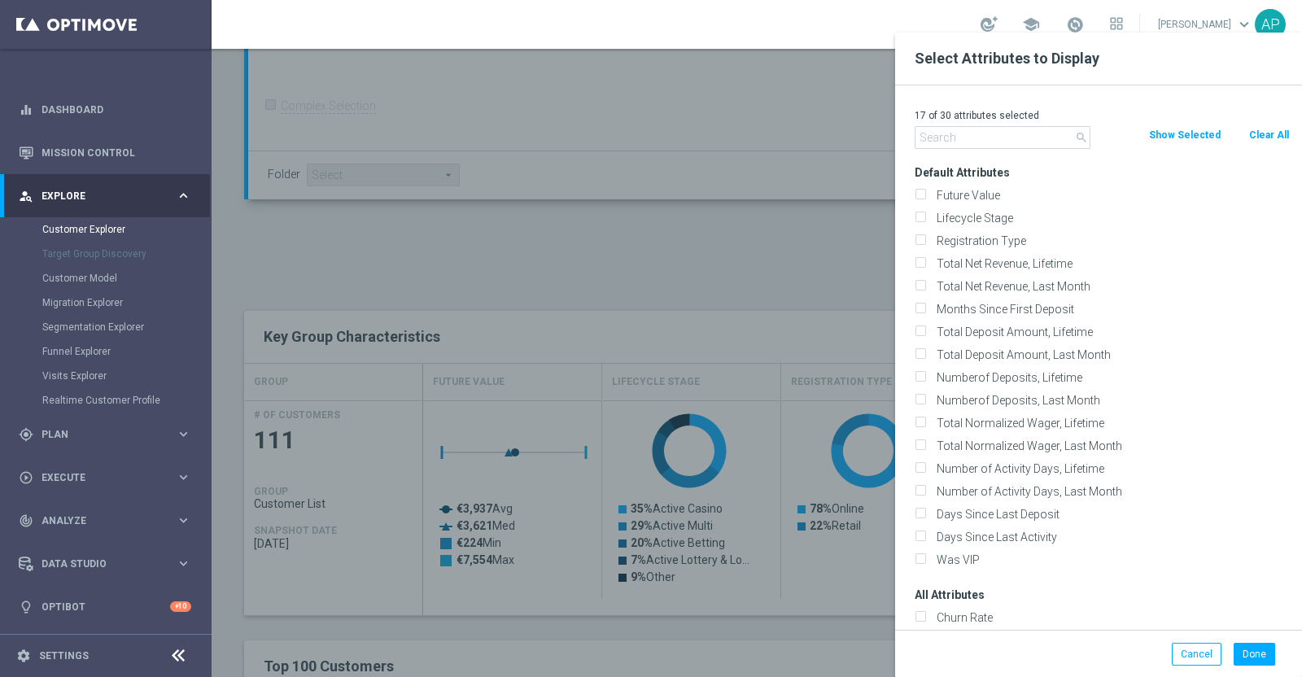
checkbox input "false"
click at [1011, 136] on input "text" at bounding box center [1003, 137] width 176 height 23
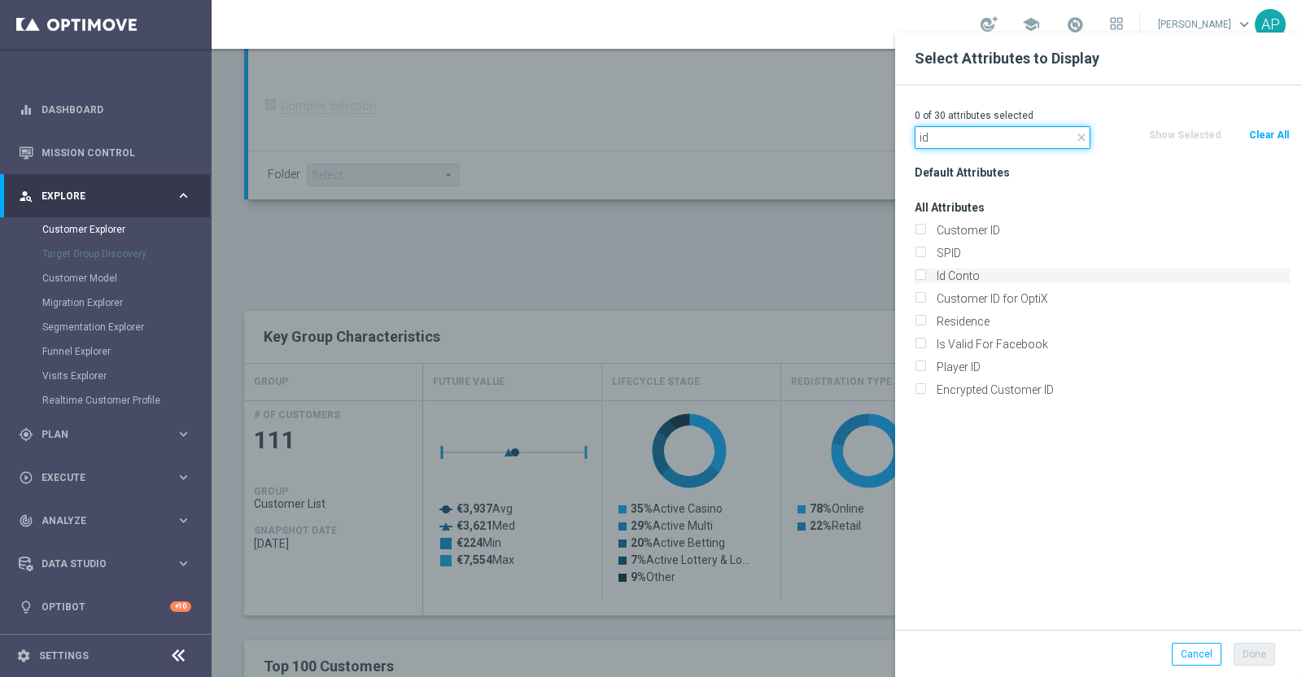
type input "id"
click at [977, 272] on label "Id Conto" at bounding box center [1110, 276] width 359 height 15
click at [925, 273] on input "Id Conto" at bounding box center [920, 278] width 11 height 11
checkbox input "true"
click at [1263, 653] on button "Done" at bounding box center [1255, 654] width 42 height 23
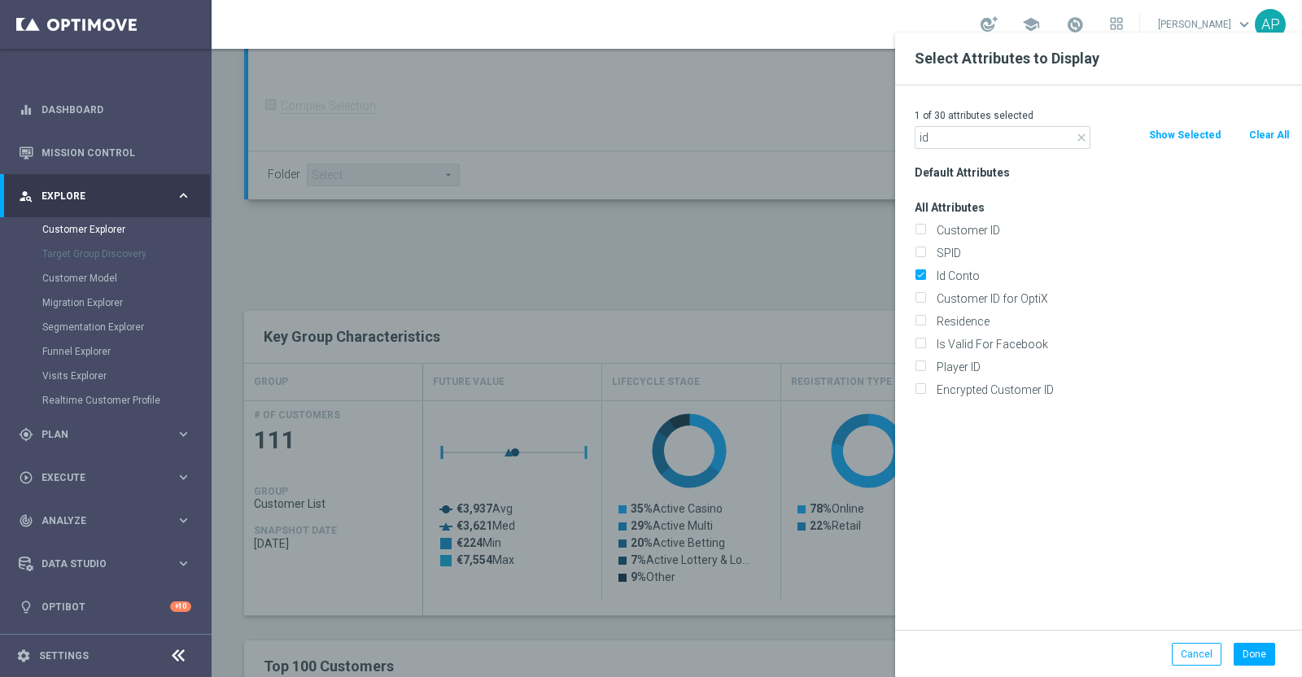
type input "Search"
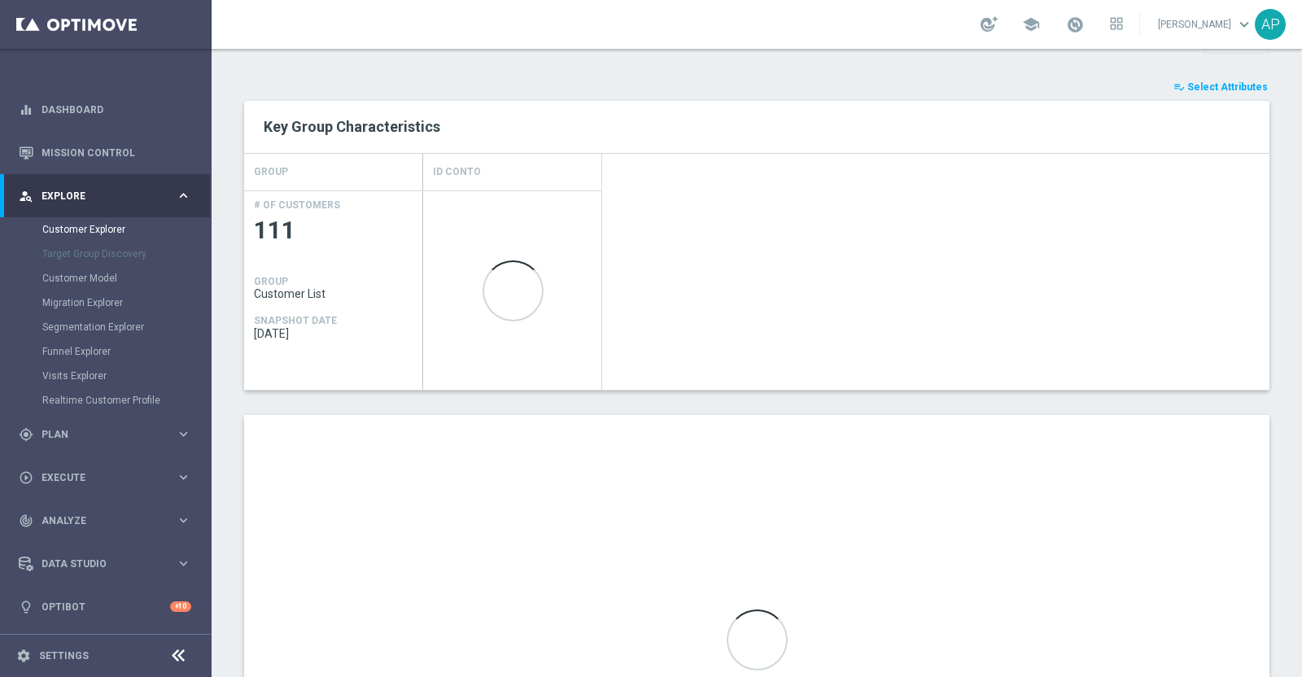
scroll to position [813, 0]
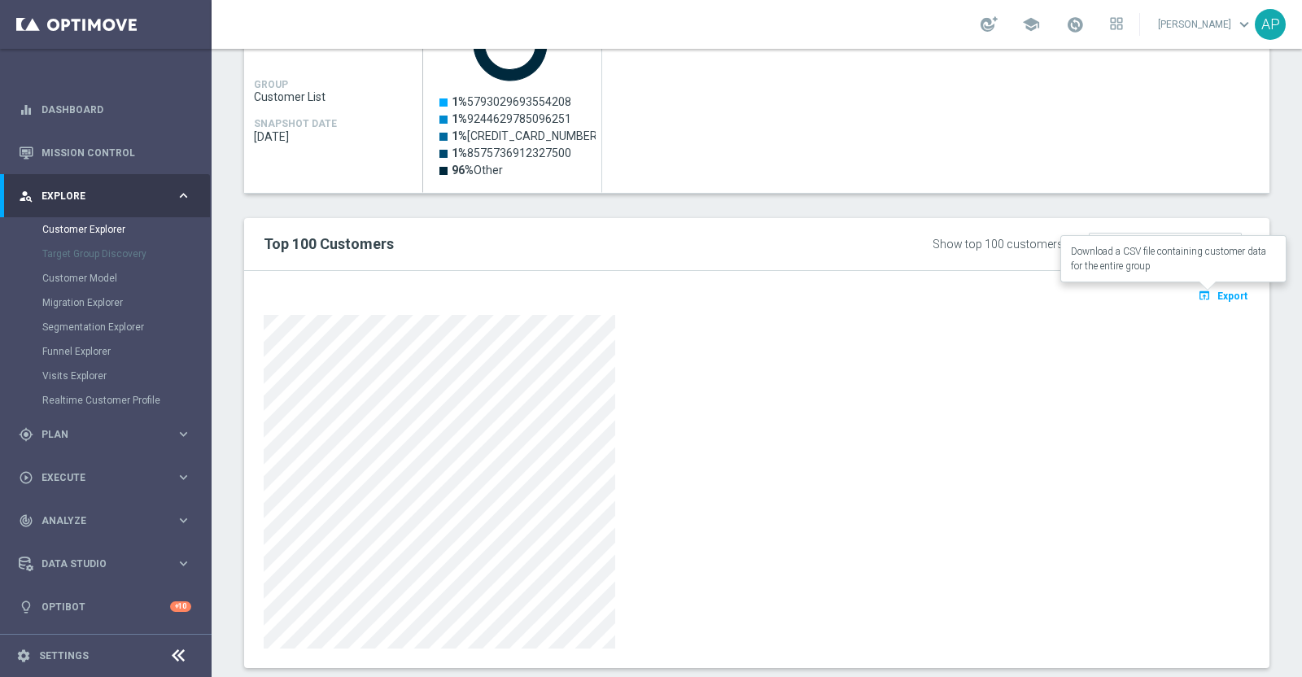
click at [1221, 296] on span "Export" at bounding box center [1233, 296] width 30 height 11
